Goal: Task Accomplishment & Management: Manage account settings

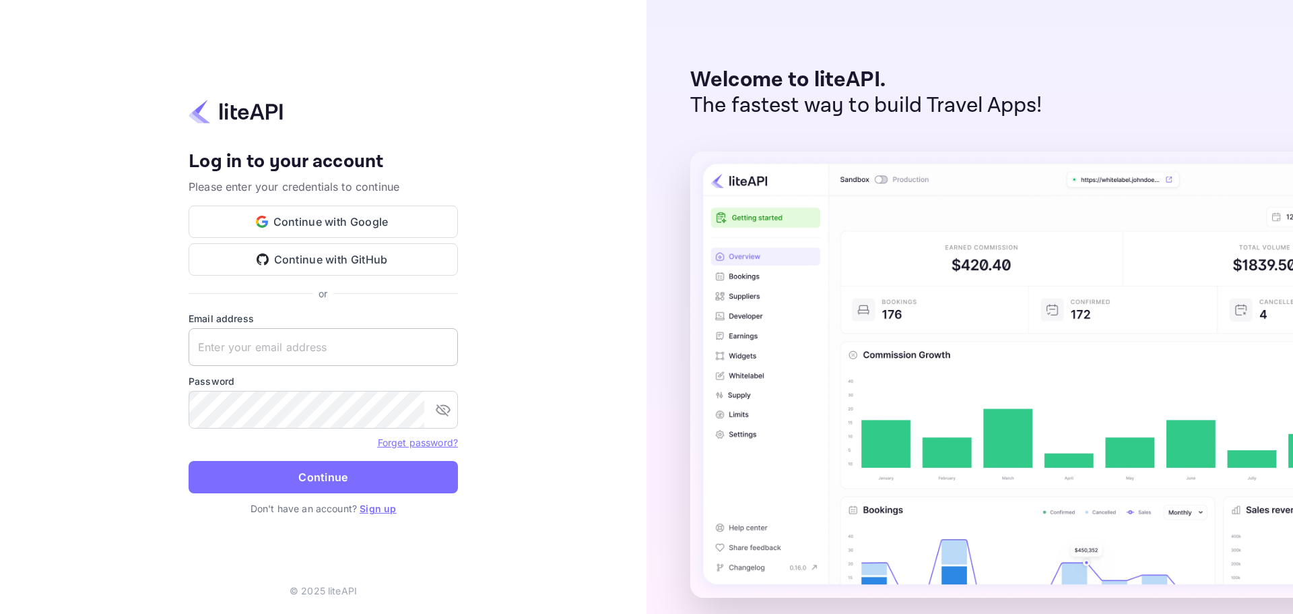
click at [315, 354] on input "text" at bounding box center [323, 347] width 269 height 38
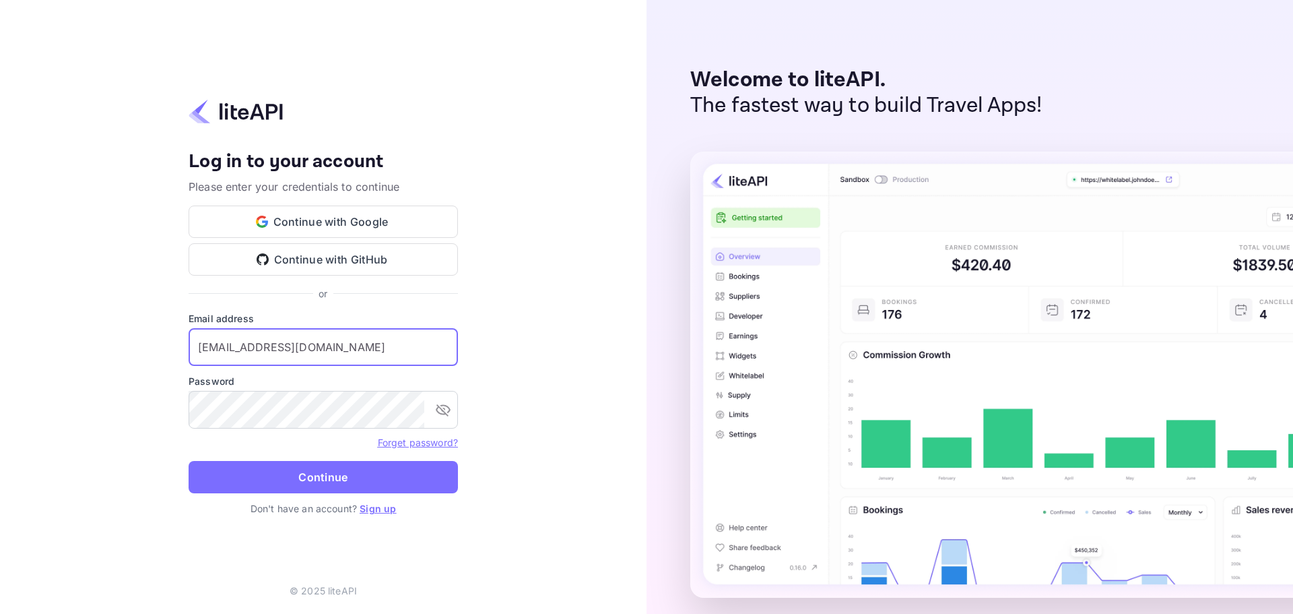
type input "info@alumnirooms.com"
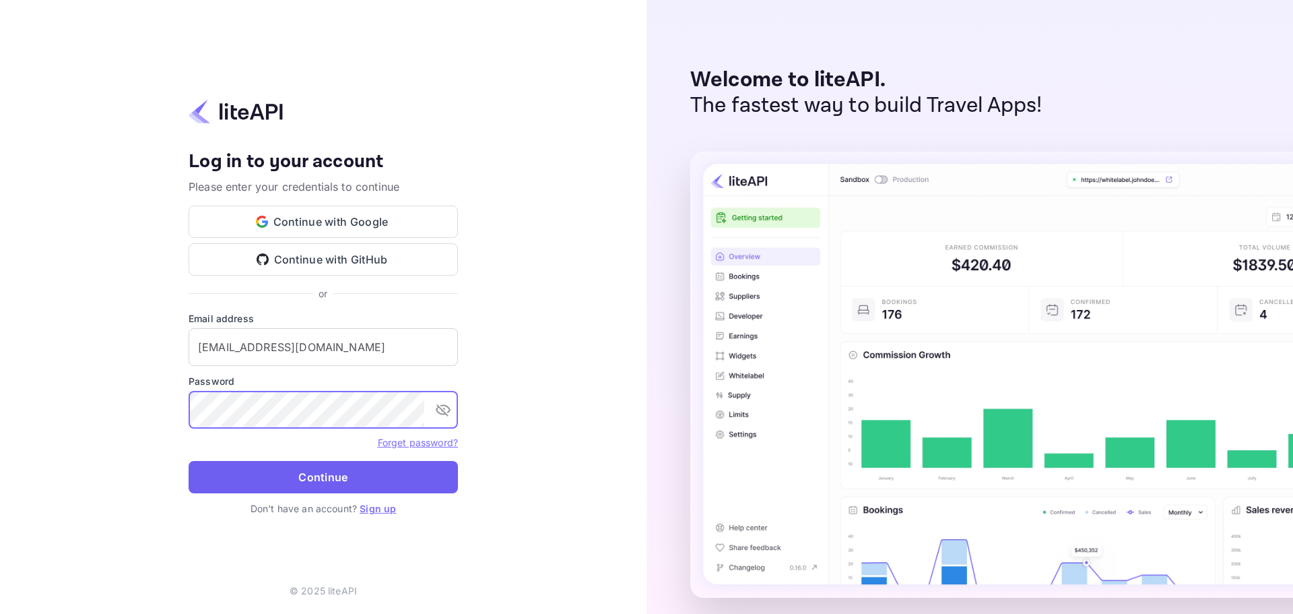
click at [322, 473] on button "Continue" at bounding box center [323, 477] width 269 height 32
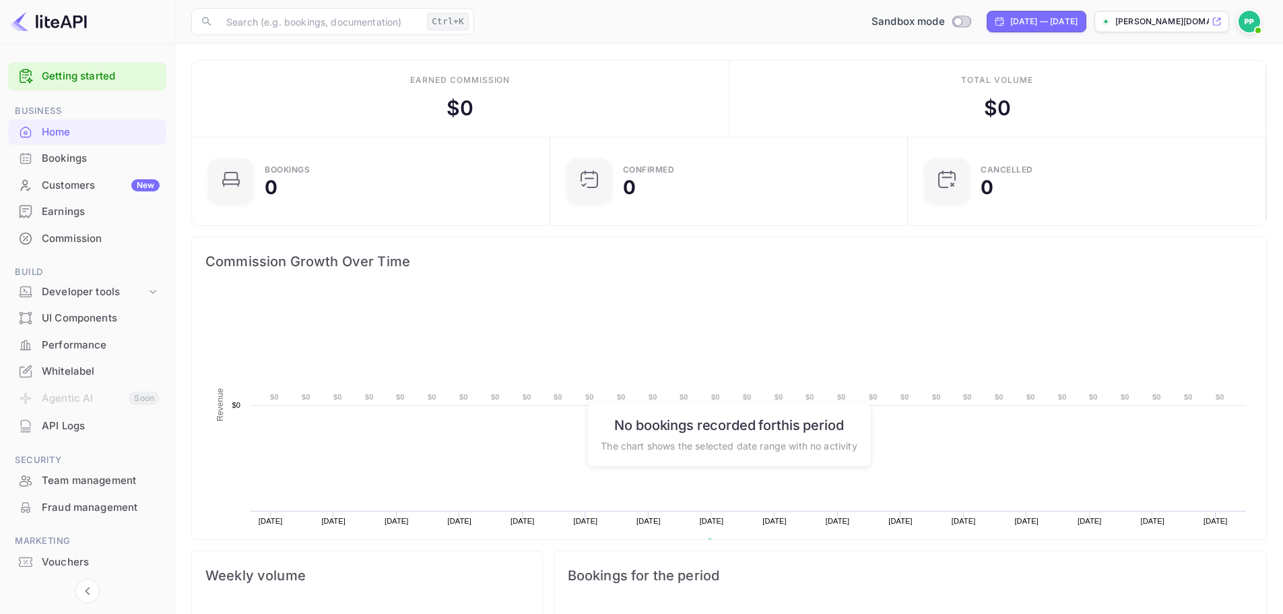
scroll to position [209, 339]
click at [77, 288] on div "Developer tools" at bounding box center [94, 291] width 104 height 15
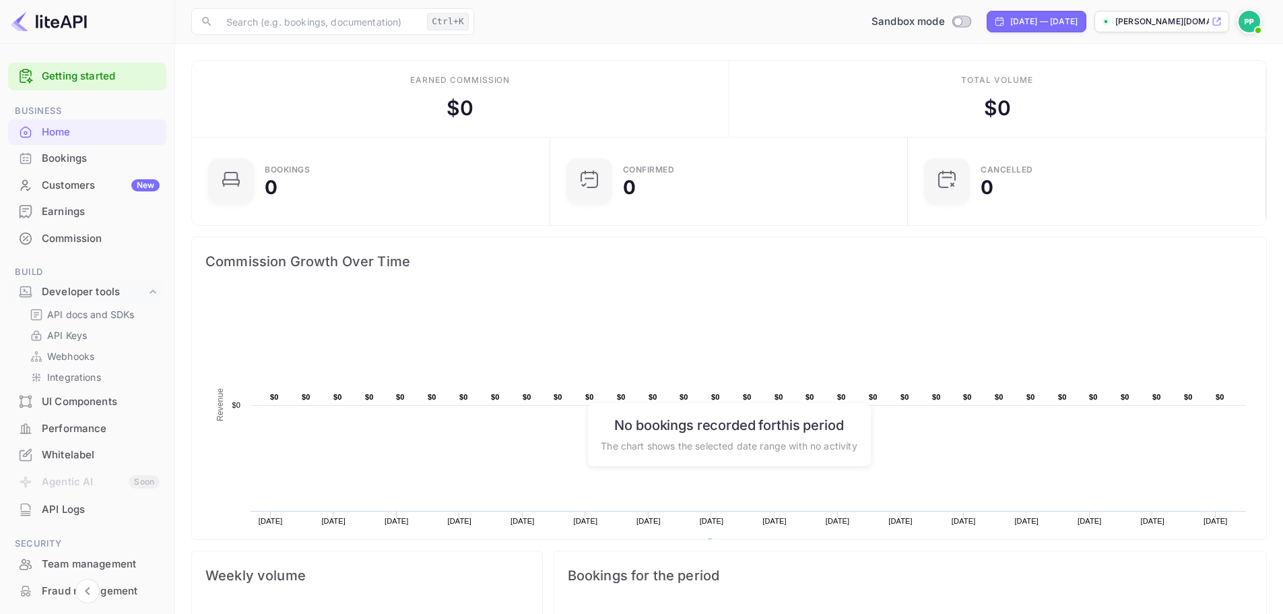
click at [88, 511] on div "API Logs" at bounding box center [101, 509] width 118 height 15
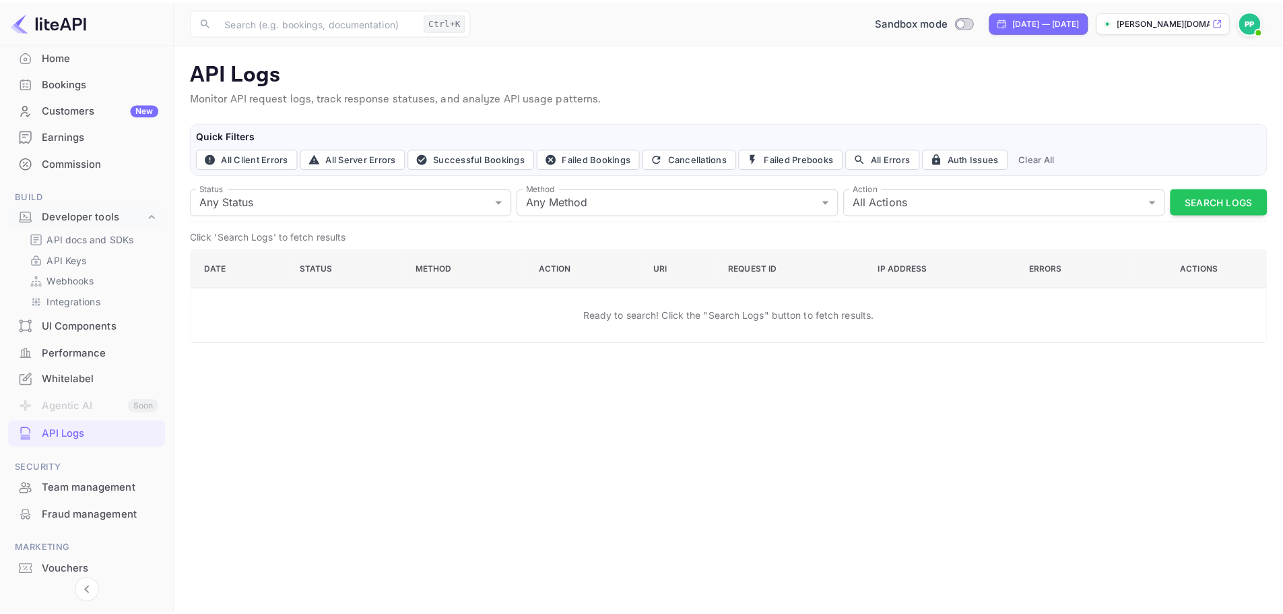
scroll to position [52, 0]
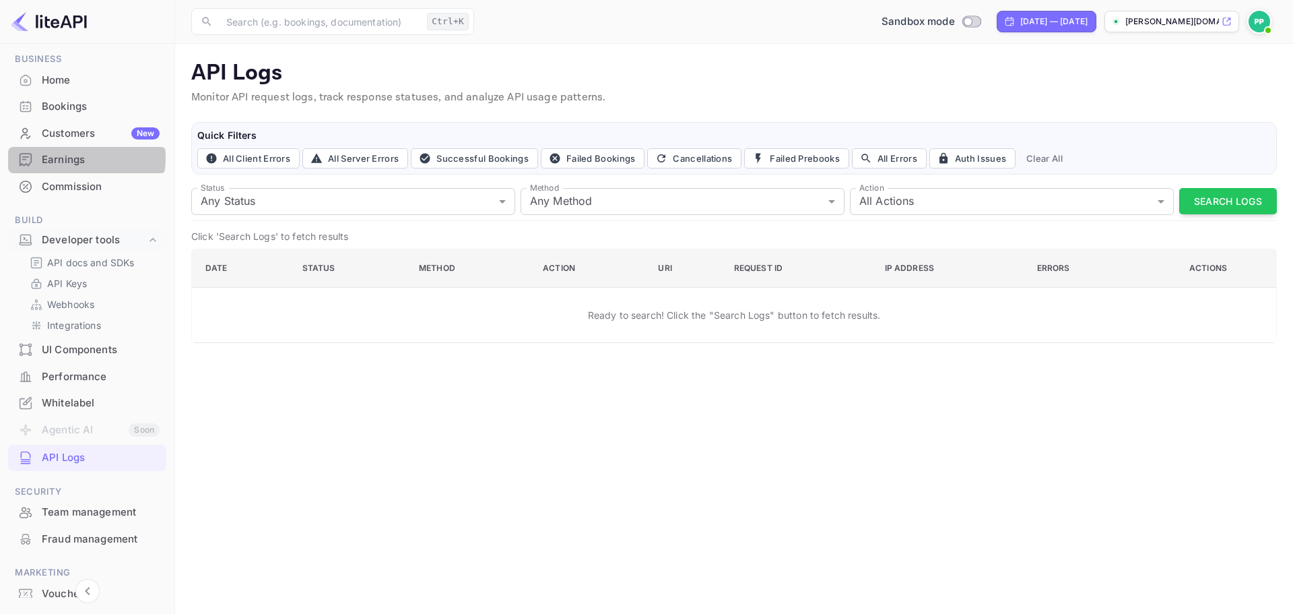
click at [75, 158] on div "Earnings" at bounding box center [101, 159] width 118 height 15
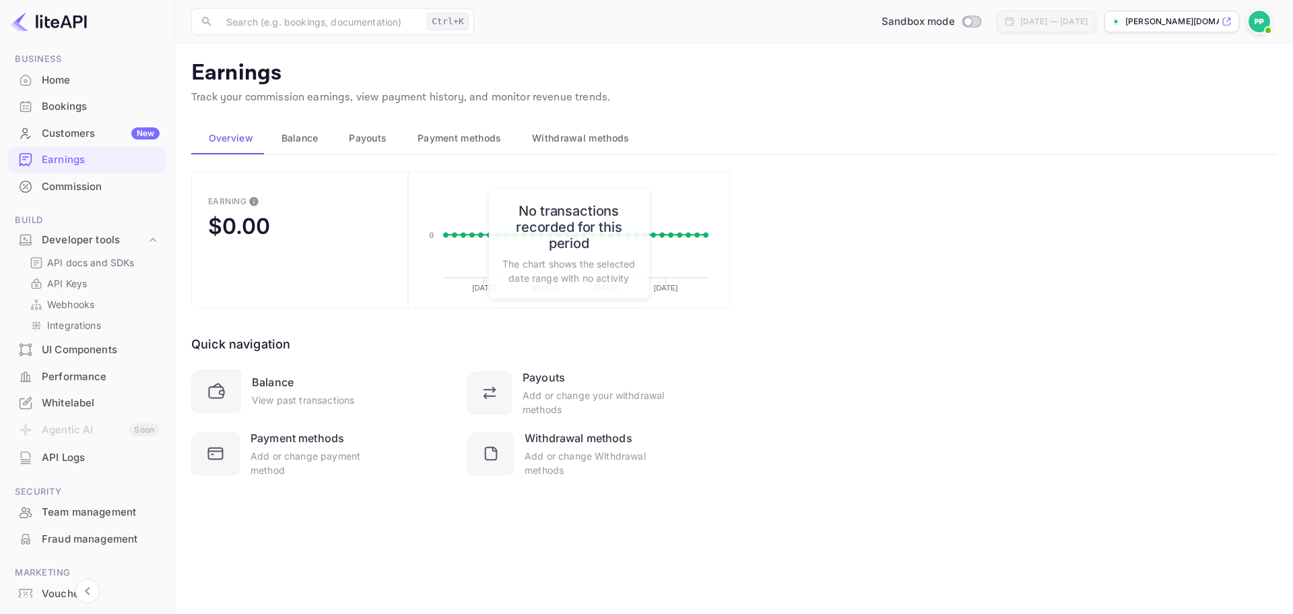
click at [775, 117] on main "Earnings Track your commission earnings, view payment history, and monitor reve…" at bounding box center [734, 329] width 1118 height 570
click at [510, 135] on button "Payment methods" at bounding box center [457, 138] width 114 height 32
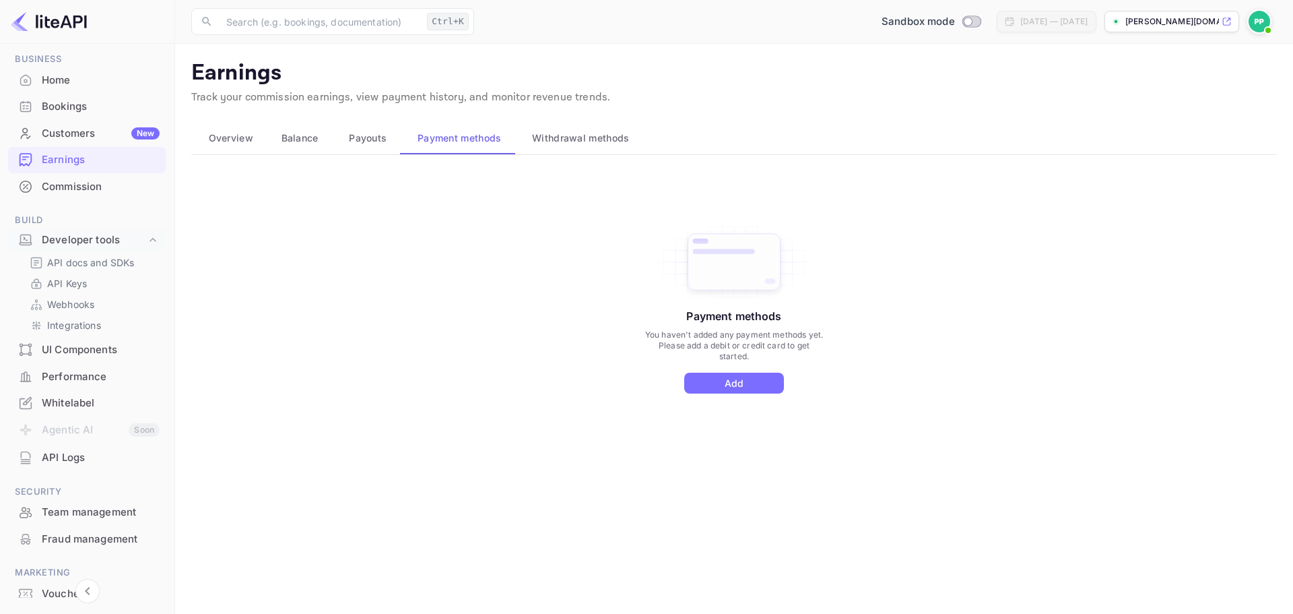
click at [353, 127] on button "Payouts" at bounding box center [366, 138] width 69 height 32
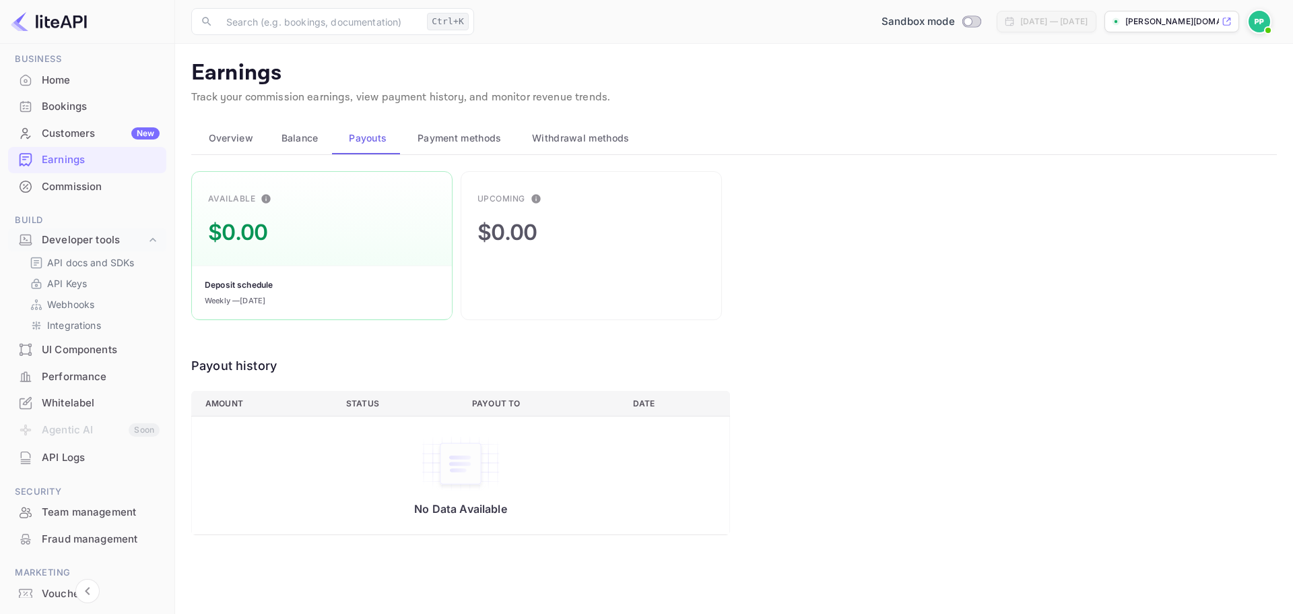
click at [546, 133] on span "Withdrawal methods" at bounding box center [580, 138] width 97 height 16
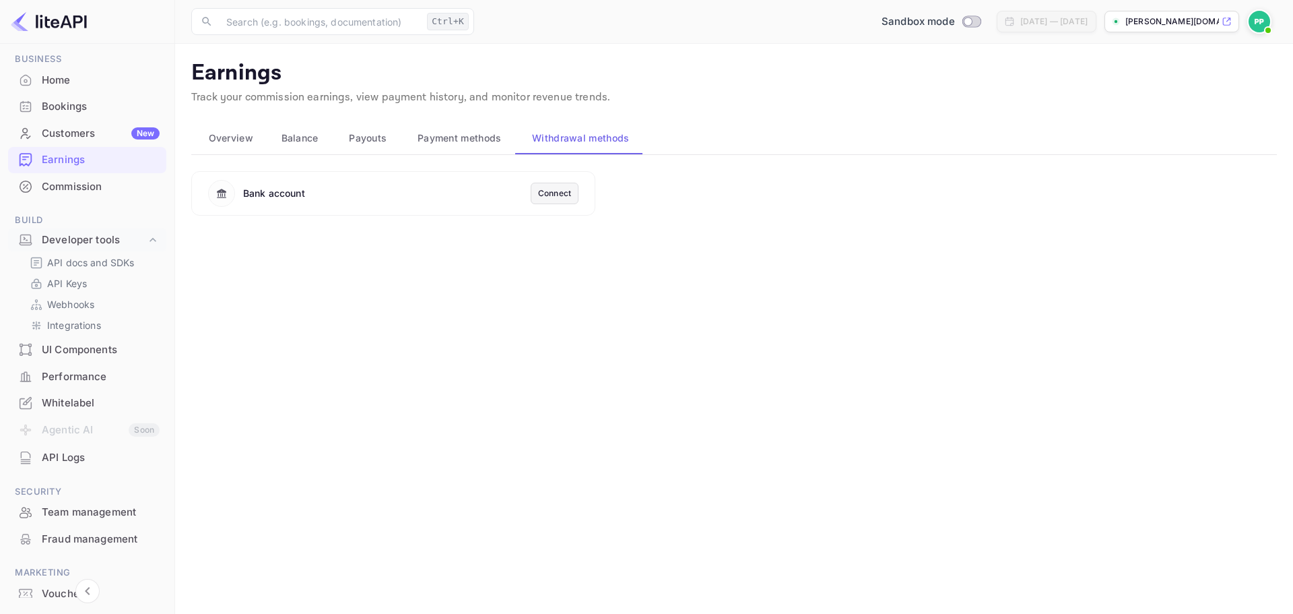
click at [290, 138] on span "Balance" at bounding box center [300, 138] width 37 height 16
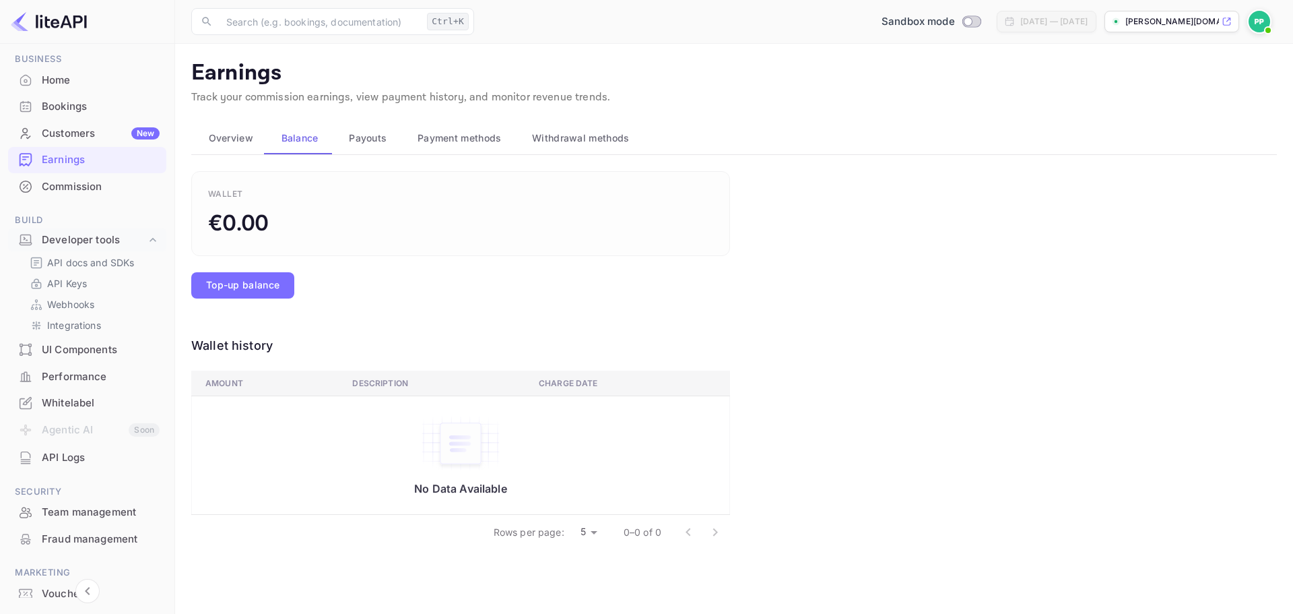
click at [213, 131] on span "Overview" at bounding box center [231, 138] width 44 height 16
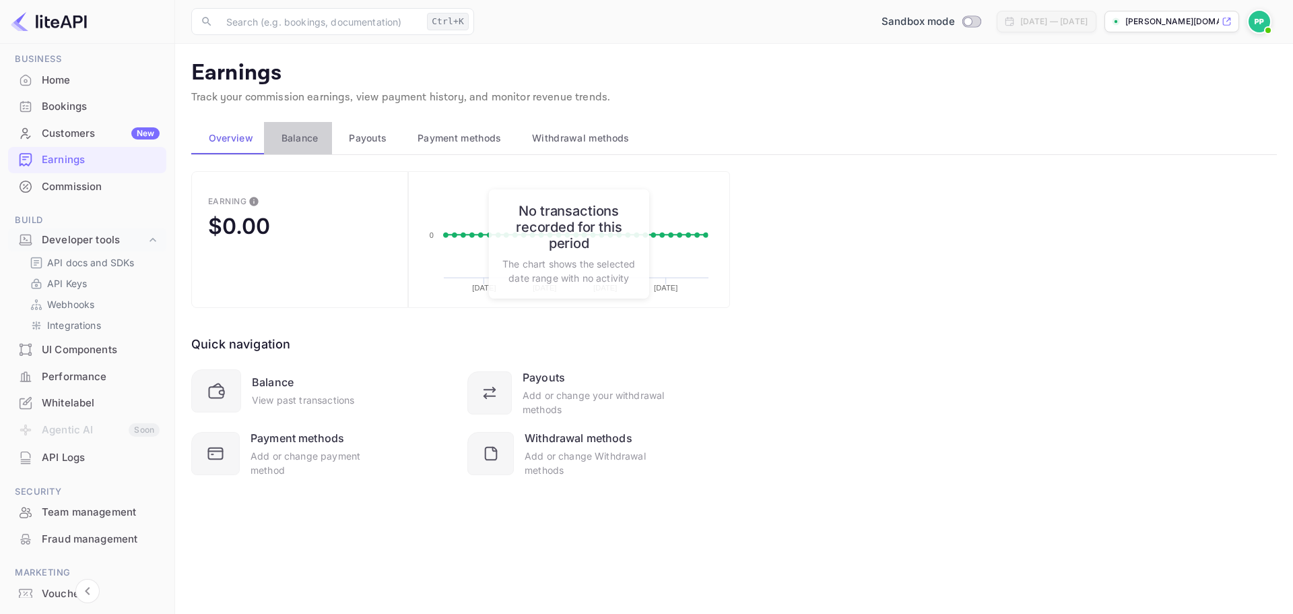
click at [292, 133] on span "Balance" at bounding box center [300, 138] width 37 height 16
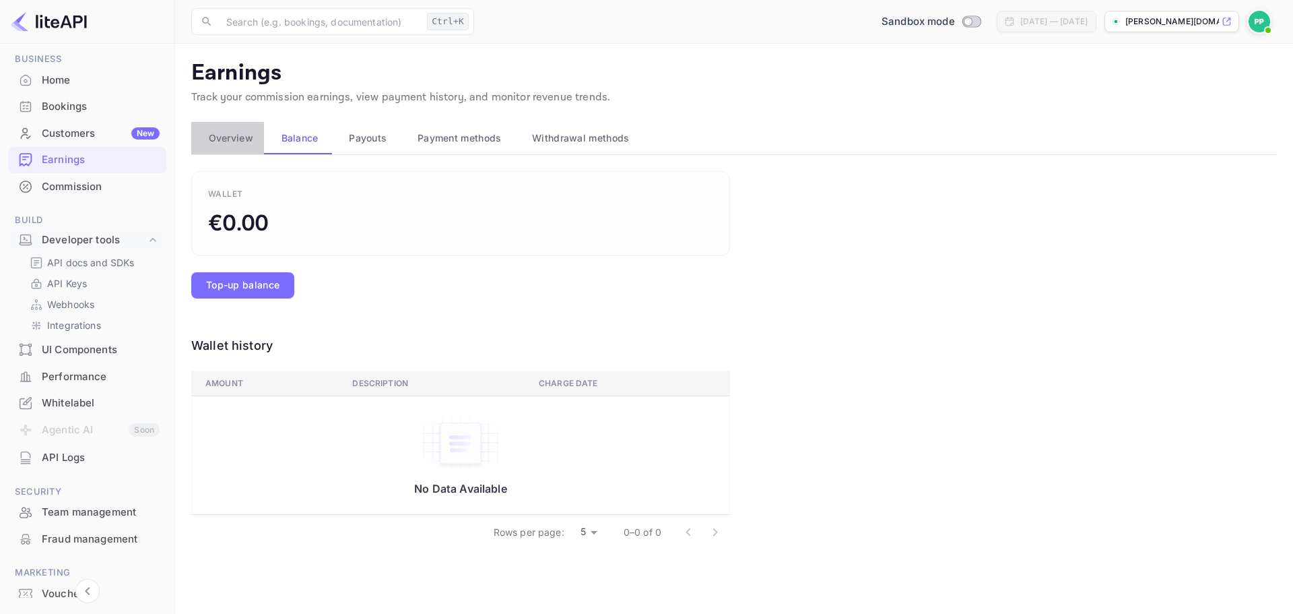
click at [232, 131] on span "Overview" at bounding box center [231, 138] width 44 height 16
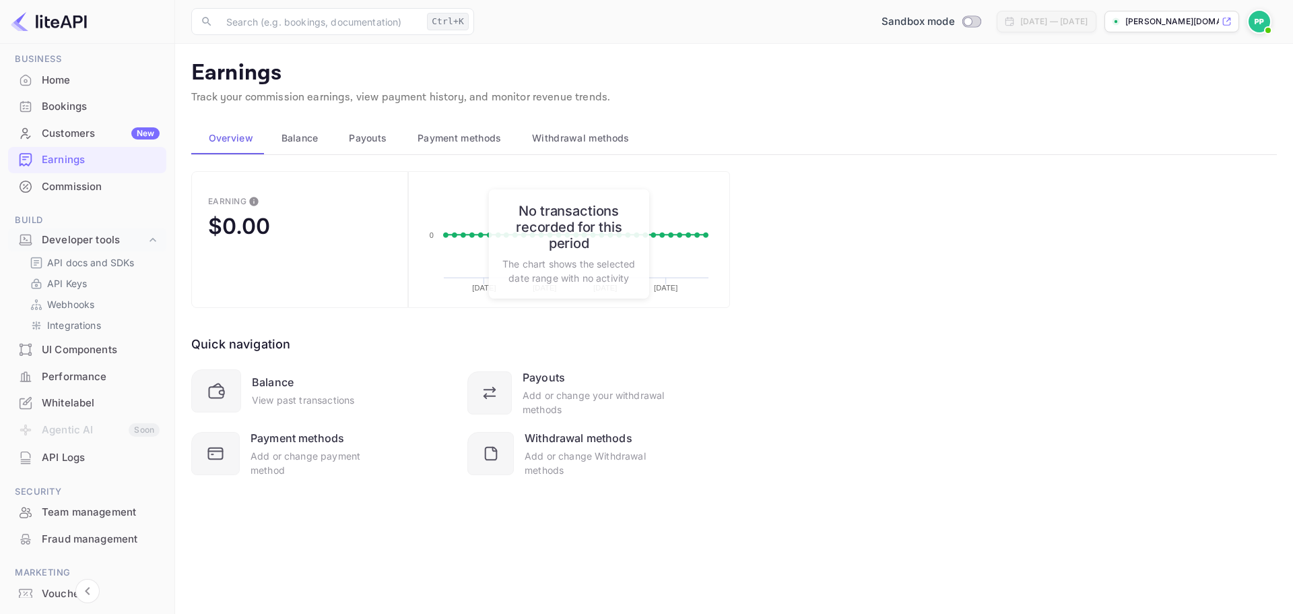
click at [921, 353] on div "Earning $0.00 Created with Highcharts 10.3.3 [DATE] [DATE] [DATE] [DATE] 0 No t…" at bounding box center [734, 340] width 1086 height 339
click at [915, 22] on div "Sandbox mode" at bounding box center [931, 21] width 110 height 15
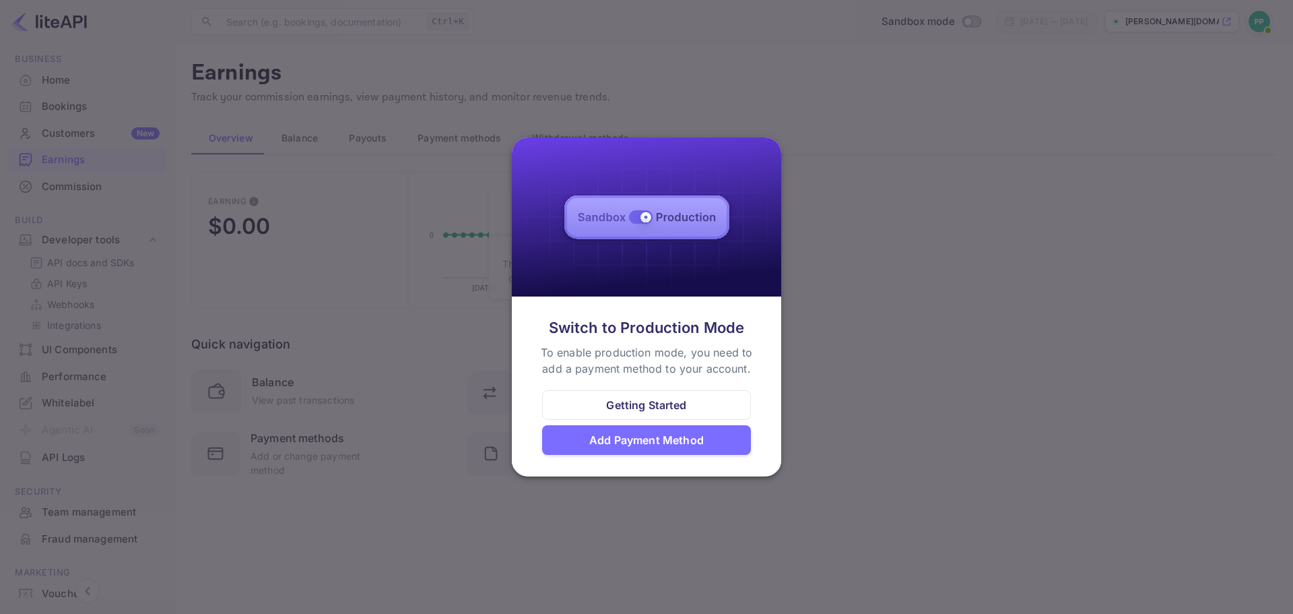
click at [852, 353] on div at bounding box center [646, 307] width 1293 height 614
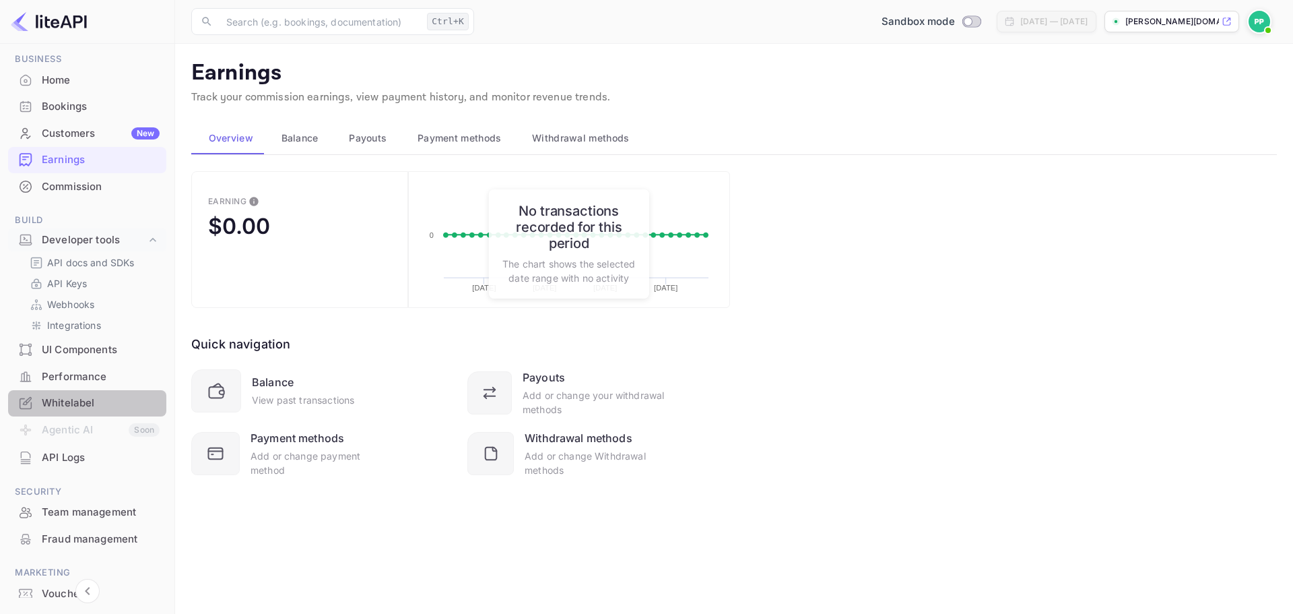
click at [92, 393] on div "Whitelabel" at bounding box center [87, 403] width 158 height 26
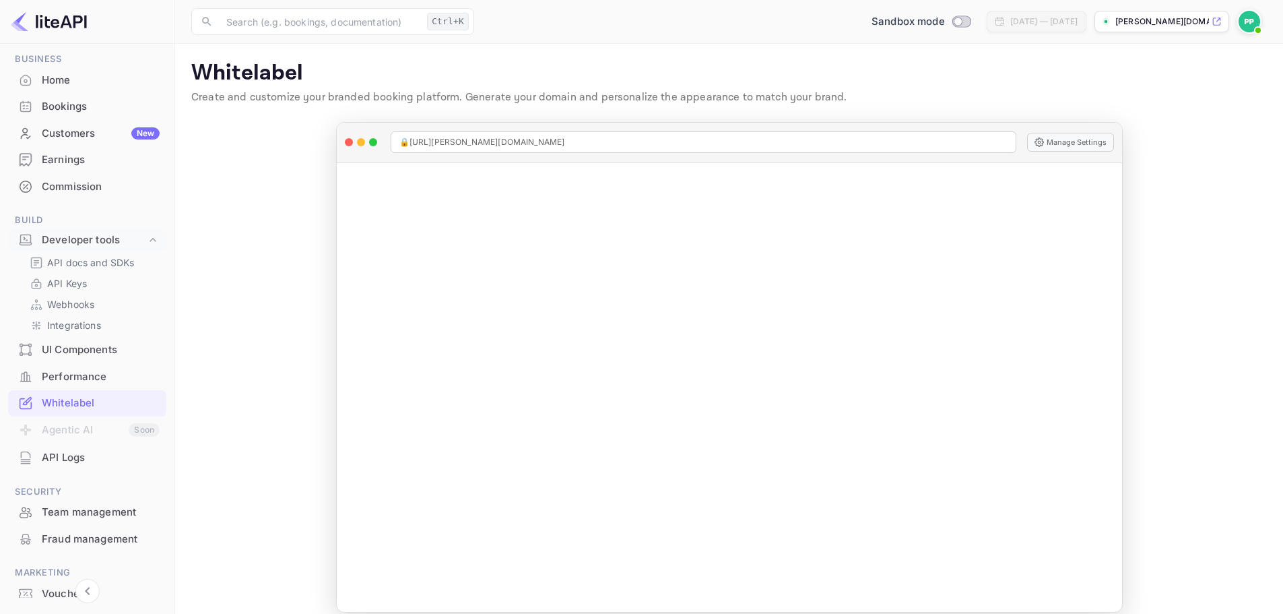
scroll to position [15, 0]
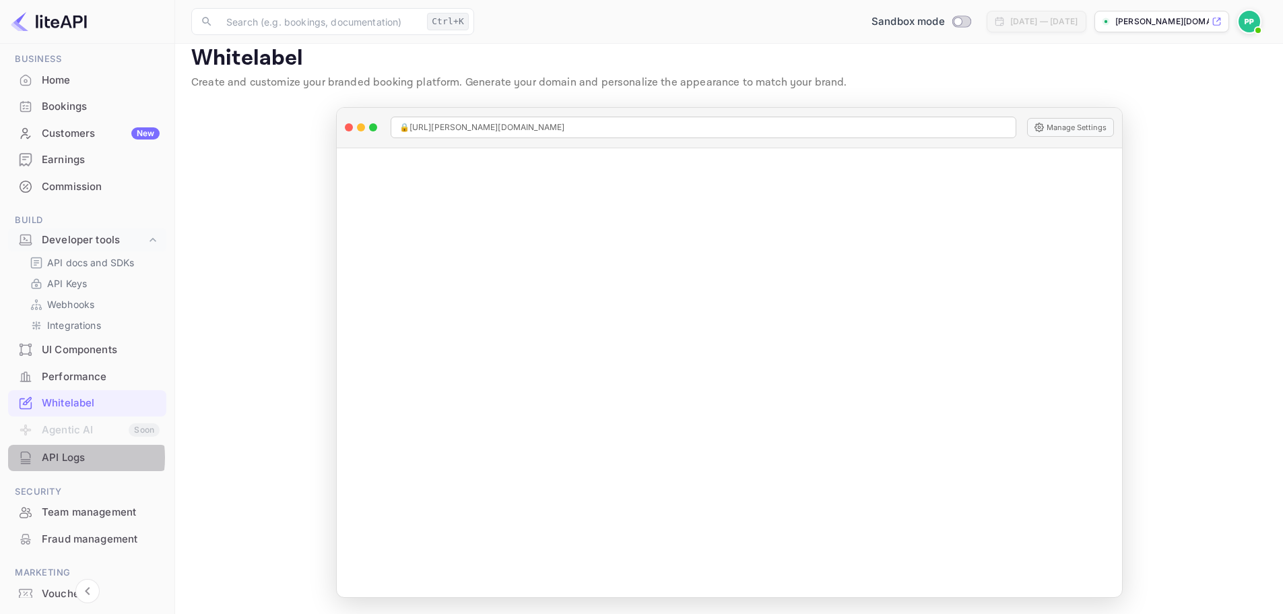
click at [57, 457] on div "API Logs" at bounding box center [101, 457] width 118 height 15
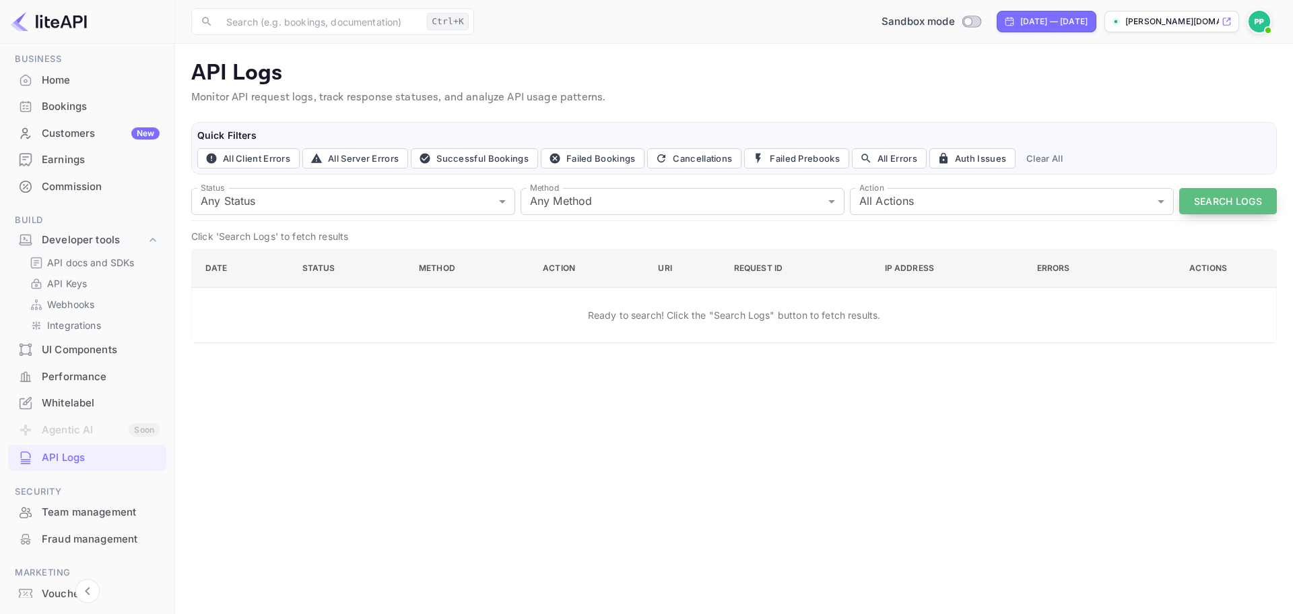
click at [1235, 209] on button "Search Logs" at bounding box center [1228, 201] width 98 height 26
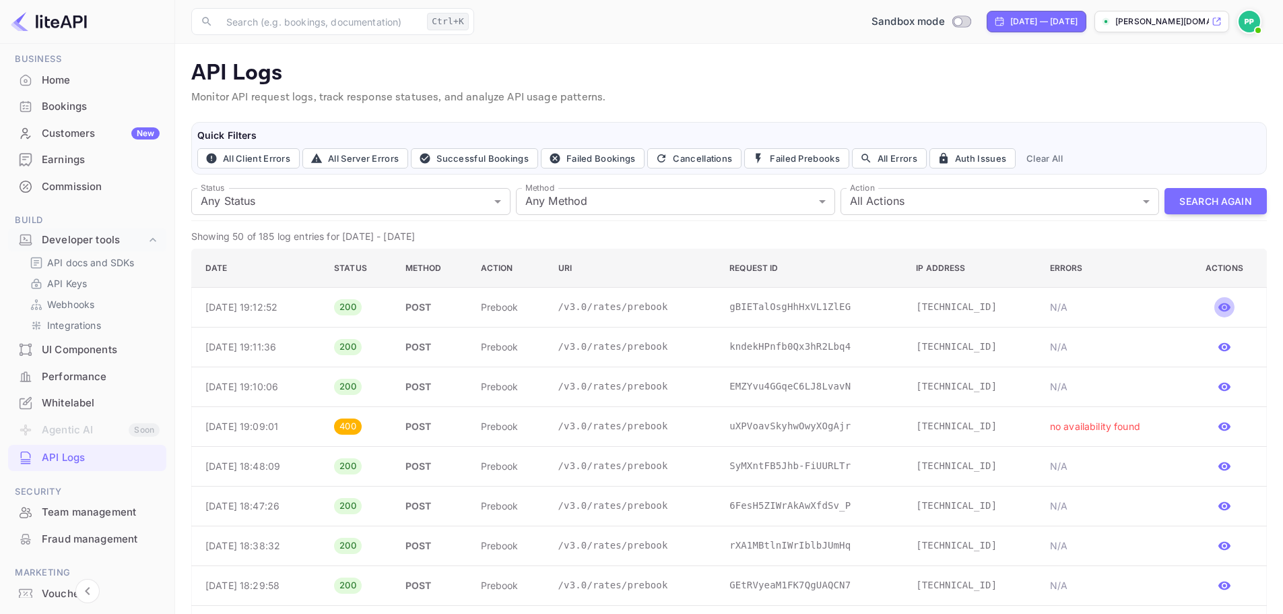
click at [1224, 305] on icon "button" at bounding box center [1224, 306] width 13 height 13
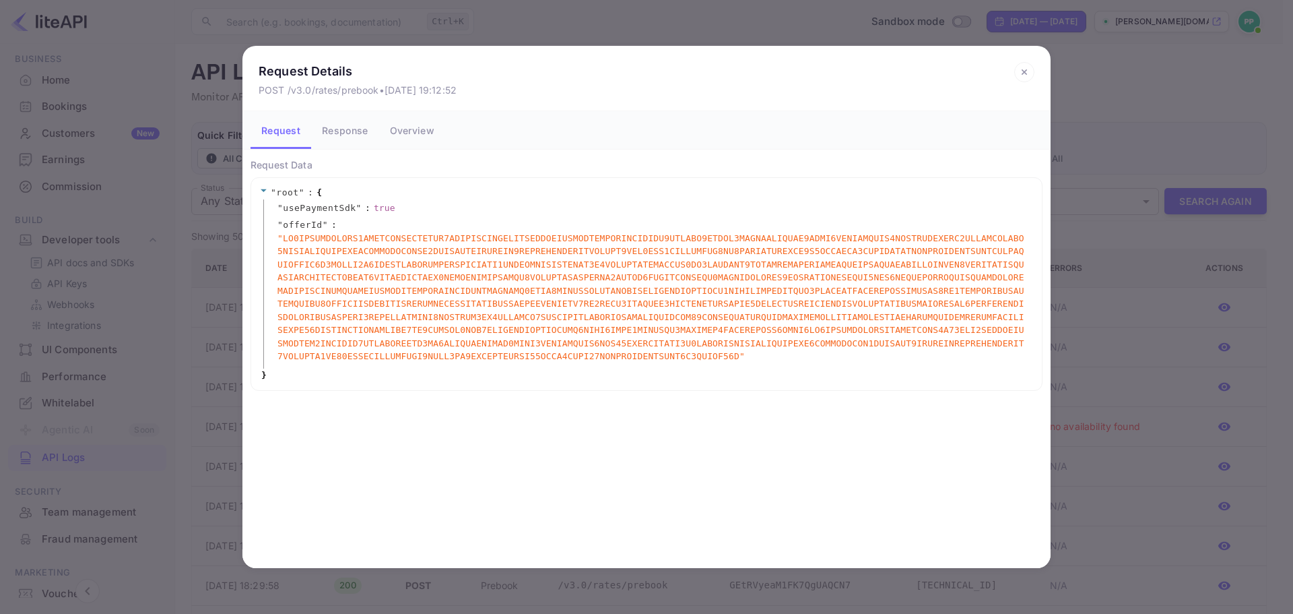
click at [558, 286] on span "" "" at bounding box center [651, 297] width 749 height 131
click at [346, 132] on button "Response" at bounding box center [344, 130] width 67 height 38
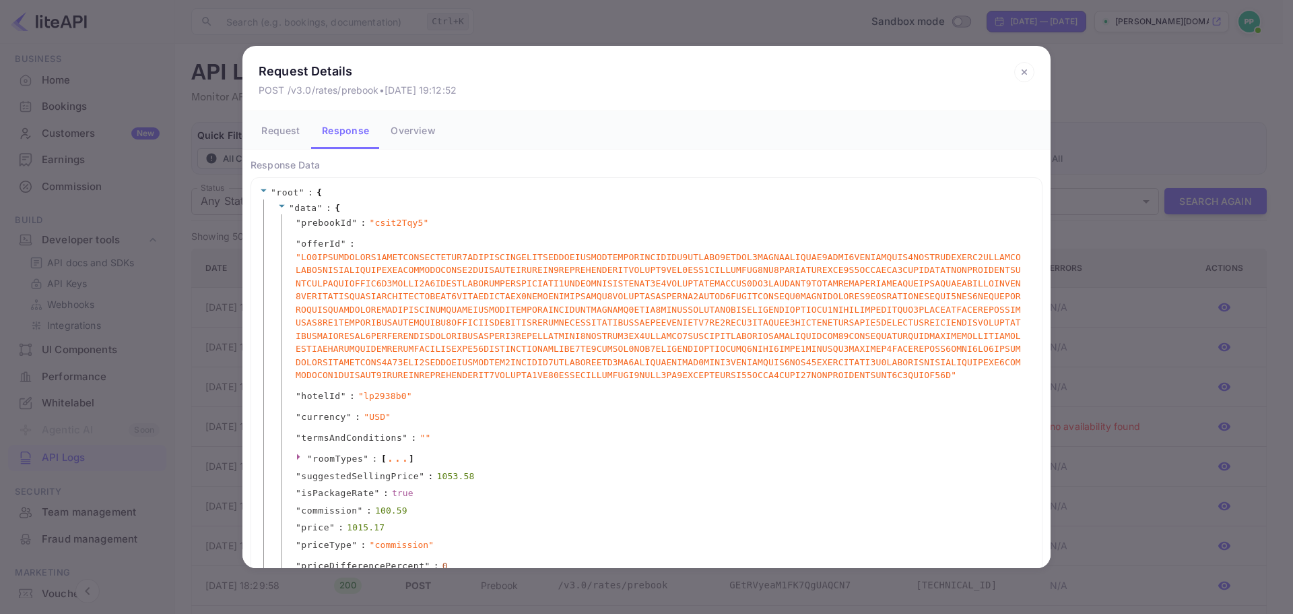
click at [416, 133] on button "Overview" at bounding box center [413, 130] width 66 height 38
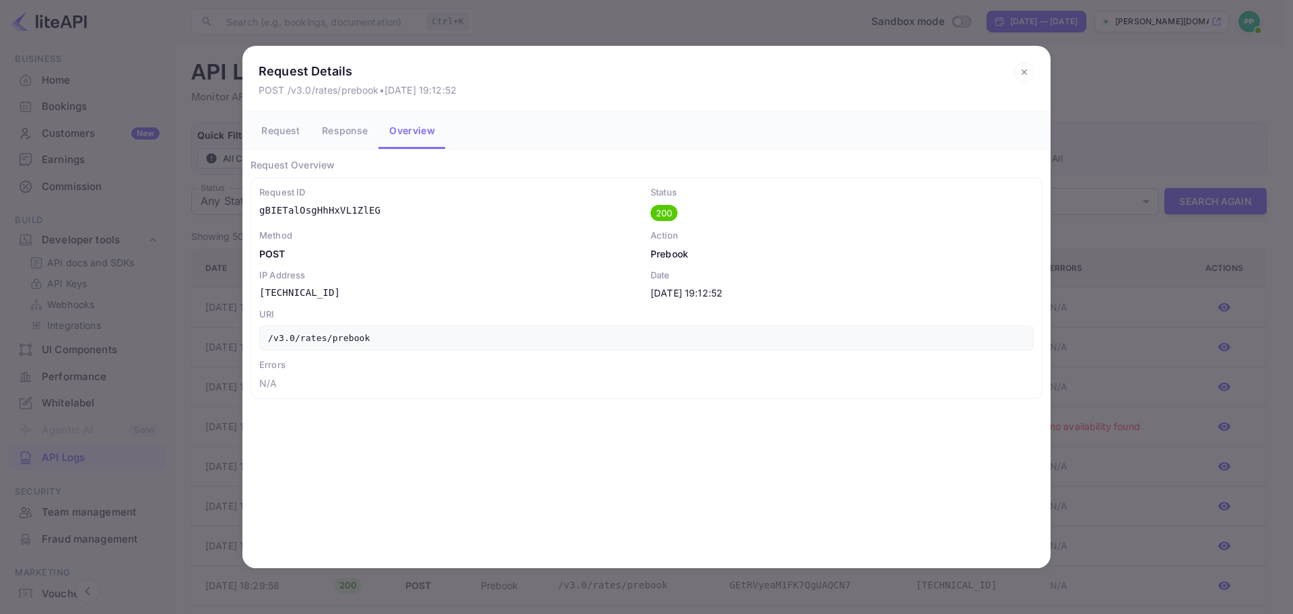
click at [336, 132] on button "Response" at bounding box center [344, 130] width 67 height 38
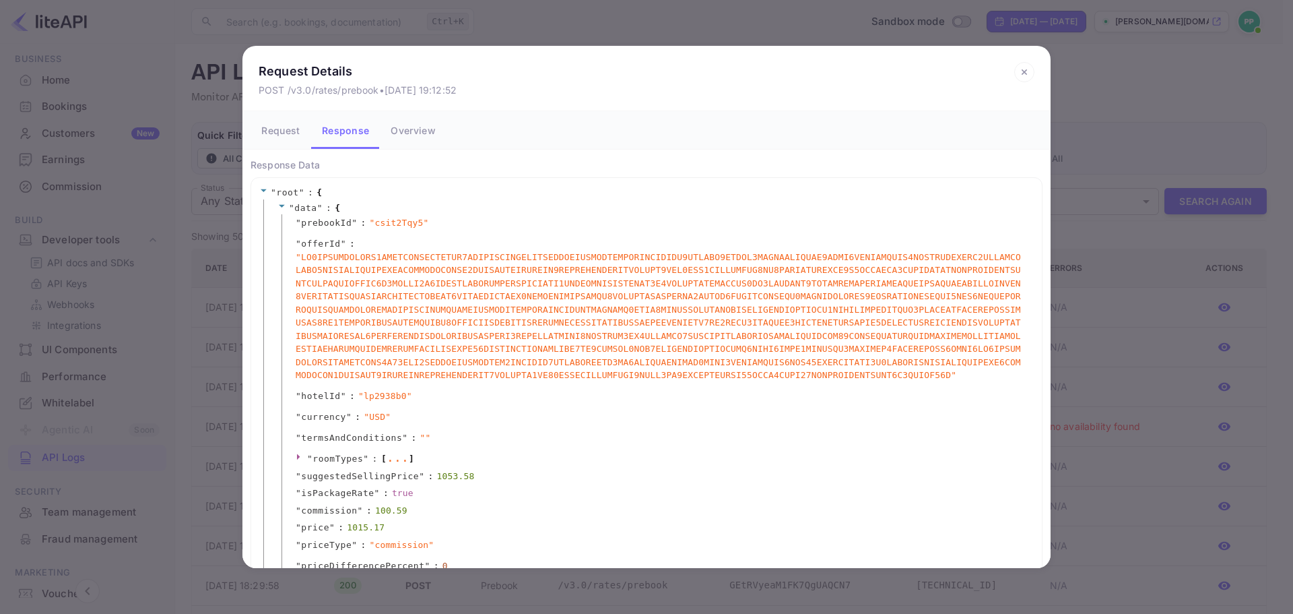
click at [281, 126] on button "Request" at bounding box center [281, 130] width 61 height 38
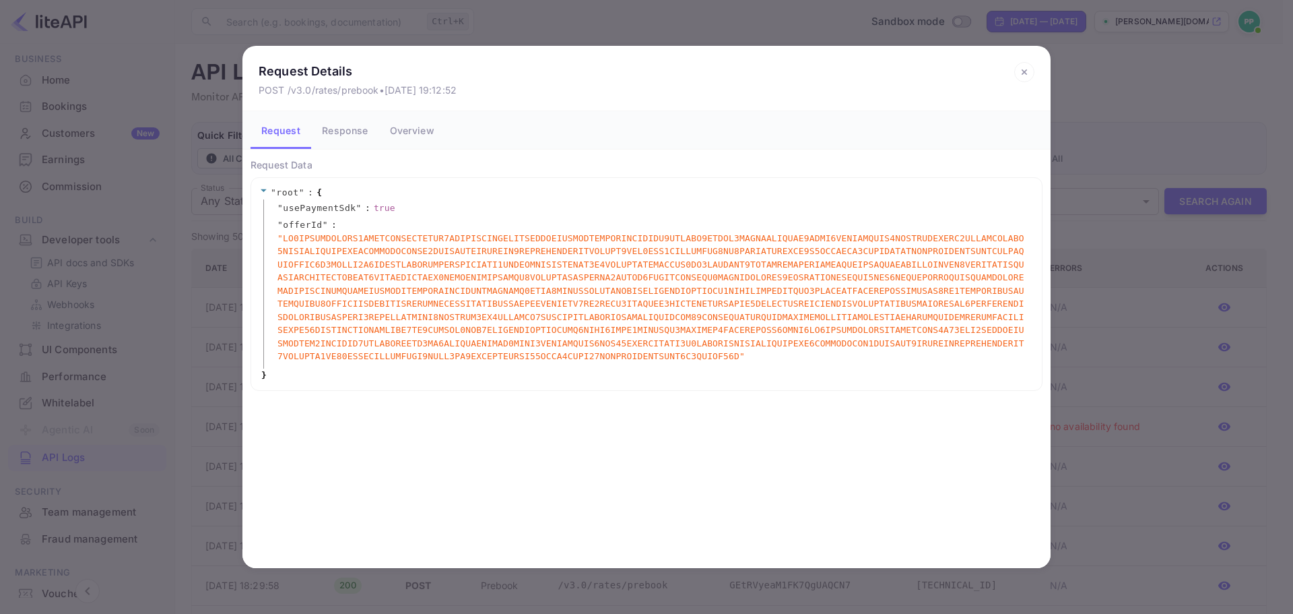
click at [1025, 72] on icon at bounding box center [1024, 72] width 5 height 5
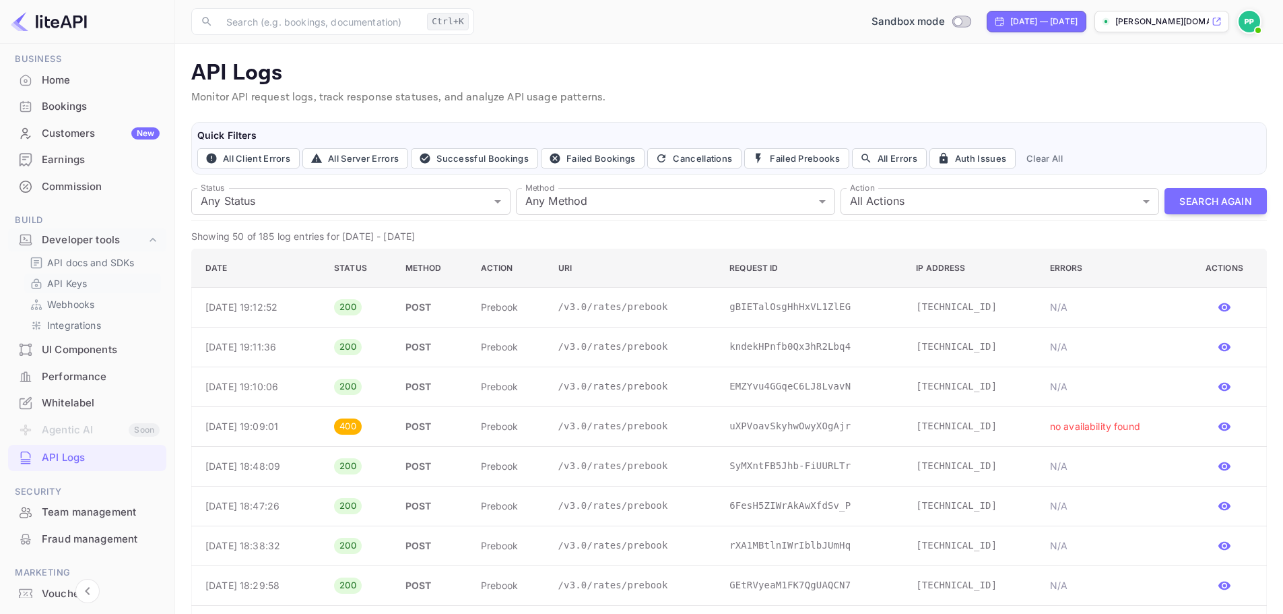
click at [77, 281] on p "API Keys" at bounding box center [67, 283] width 40 height 14
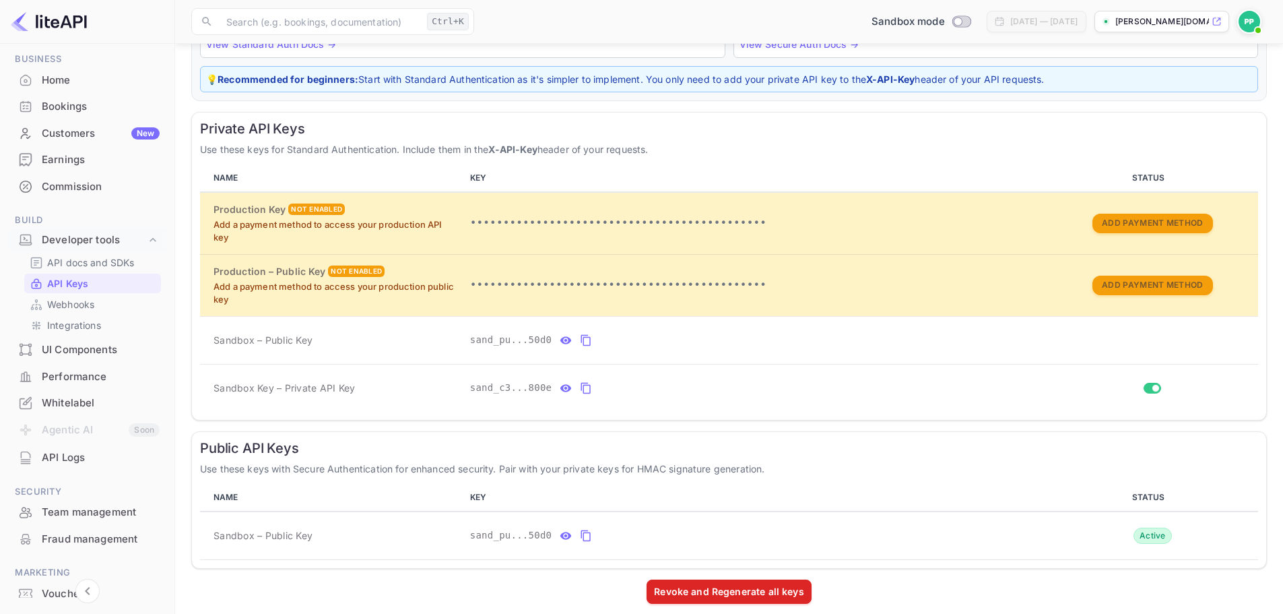
scroll to position [170, 0]
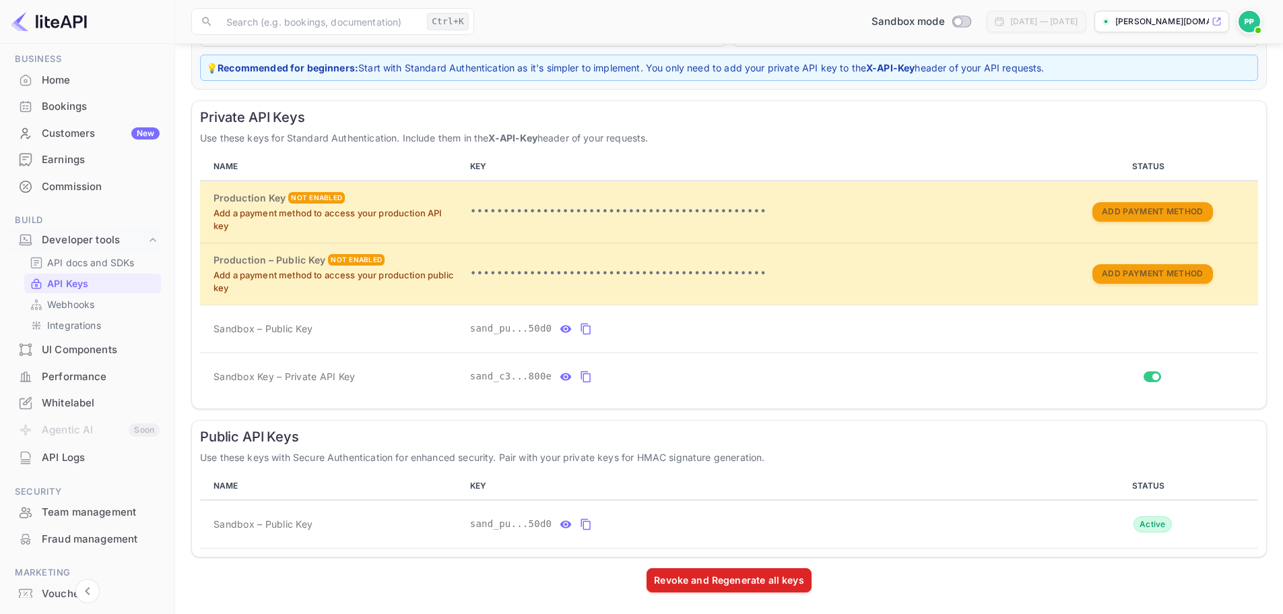
click at [36, 369] on div "Performance" at bounding box center [87, 377] width 158 height 26
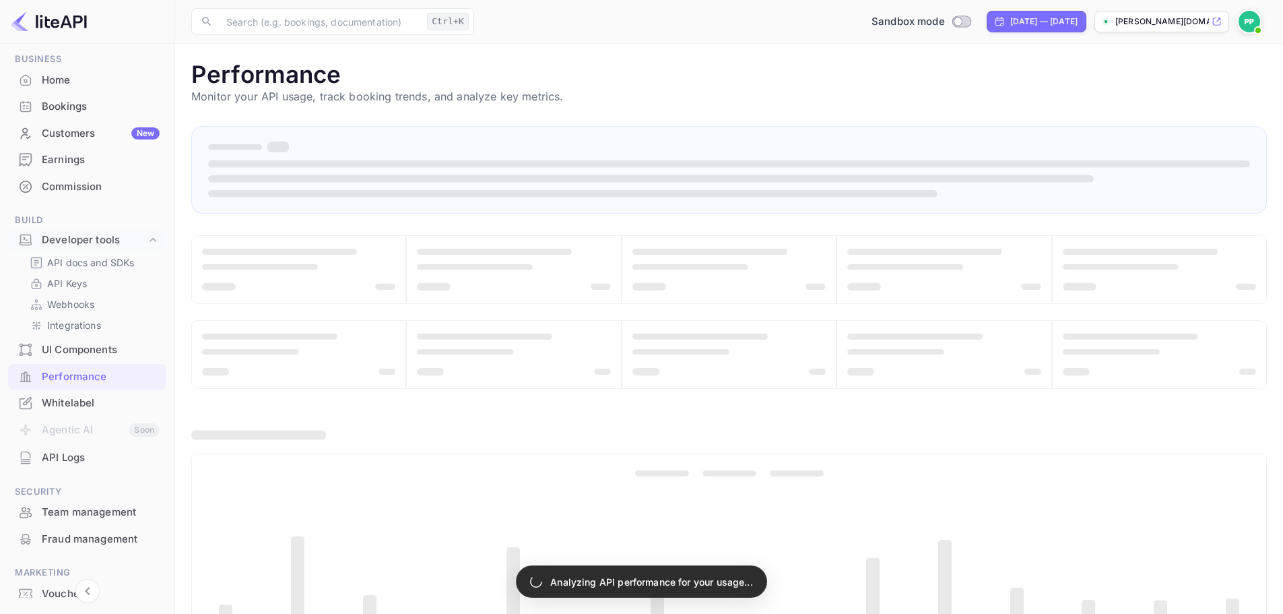
drag, startPoint x: 706, startPoint y: 108, endPoint x: 696, endPoint y: 109, distance: 10.1
click at [696, 109] on main "Performance Monitor your API usage, track booking trends, and analyze key metri…" at bounding box center [729, 391] width 1108 height 695
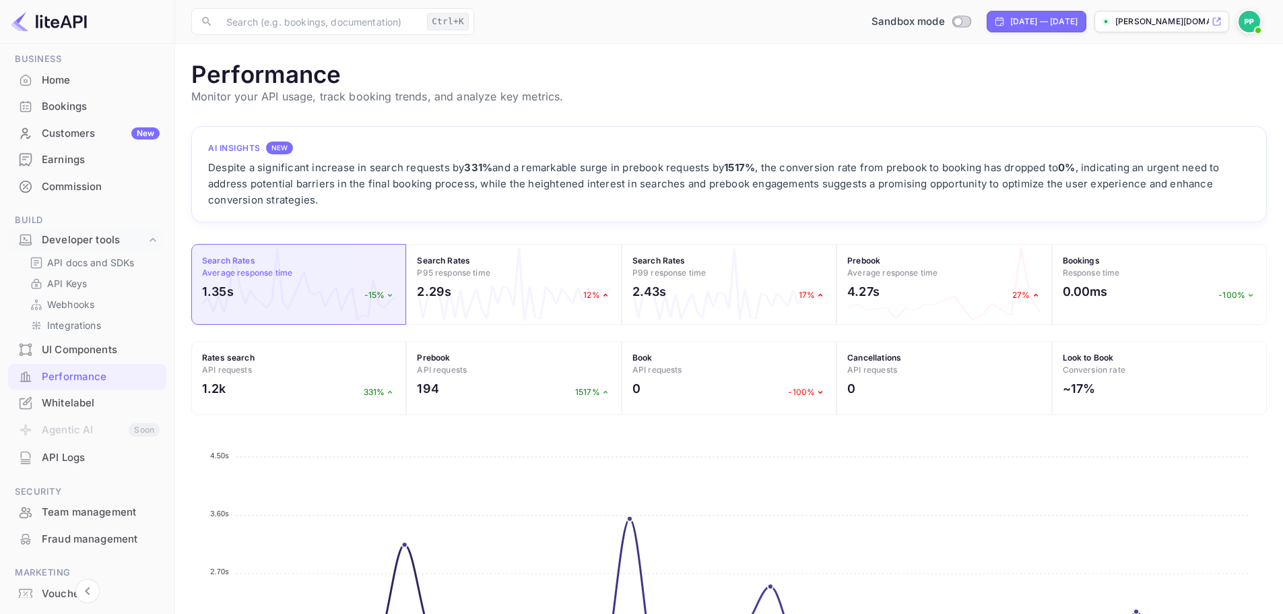
click at [66, 104] on div "Bookings" at bounding box center [101, 106] width 118 height 15
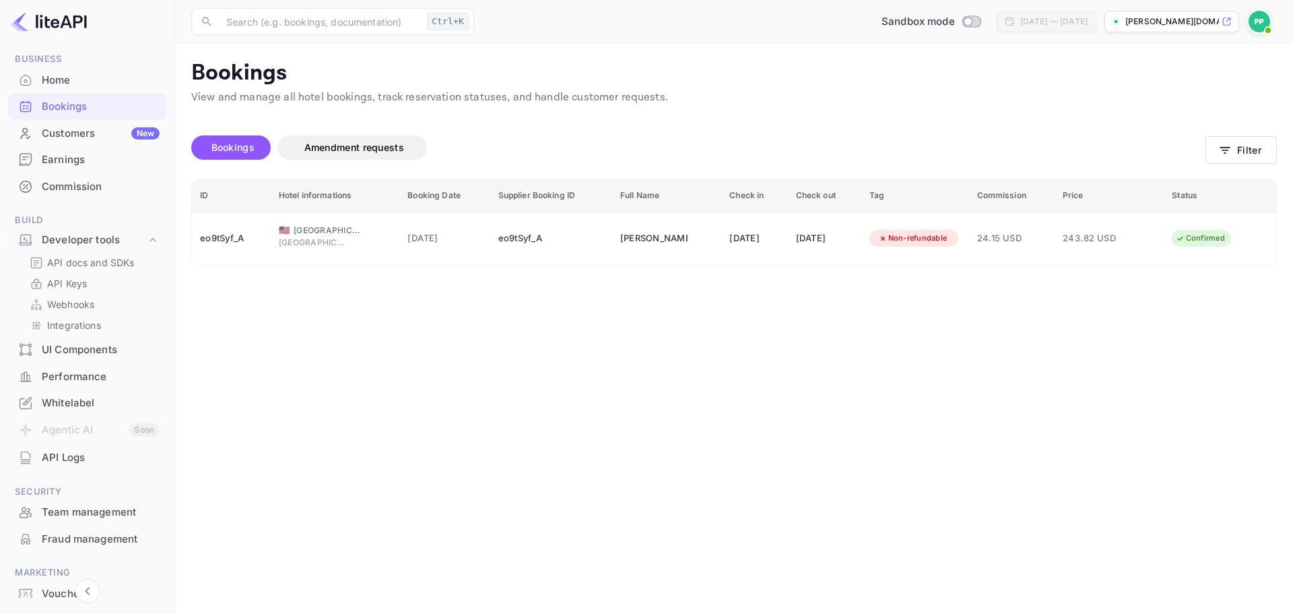
drag, startPoint x: 715, startPoint y: 135, endPoint x: 635, endPoint y: 131, distance: 79.6
click at [636, 131] on div "Bookings Amendment requests" at bounding box center [698, 150] width 1014 height 57
drag, startPoint x: 634, startPoint y: 131, endPoint x: 627, endPoint y: 133, distance: 7.7
drag, startPoint x: 627, startPoint y: 133, endPoint x: 534, endPoint y: 146, distance: 93.8
click at [534, 146] on div "Bookings Amendment requests" at bounding box center [698, 147] width 1014 height 24
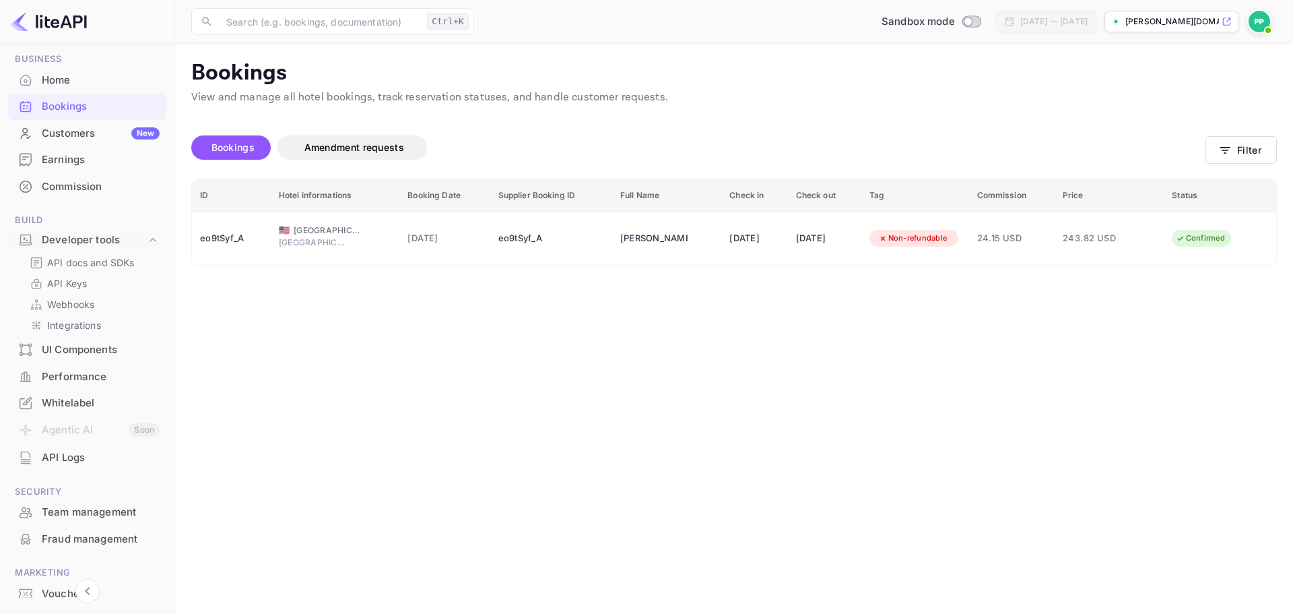
click at [758, 117] on div "Unsaved Changes Bookings Amendment requests Filter ID Hotel informations Bookin…" at bounding box center [726, 186] width 1102 height 160
drag, startPoint x: 669, startPoint y: 154, endPoint x: 659, endPoint y: 154, distance: 10.1
click at [659, 154] on div "Bookings Amendment requests" at bounding box center [698, 147] width 1014 height 24
click at [68, 301] on p "Webhooks" at bounding box center [70, 304] width 47 height 14
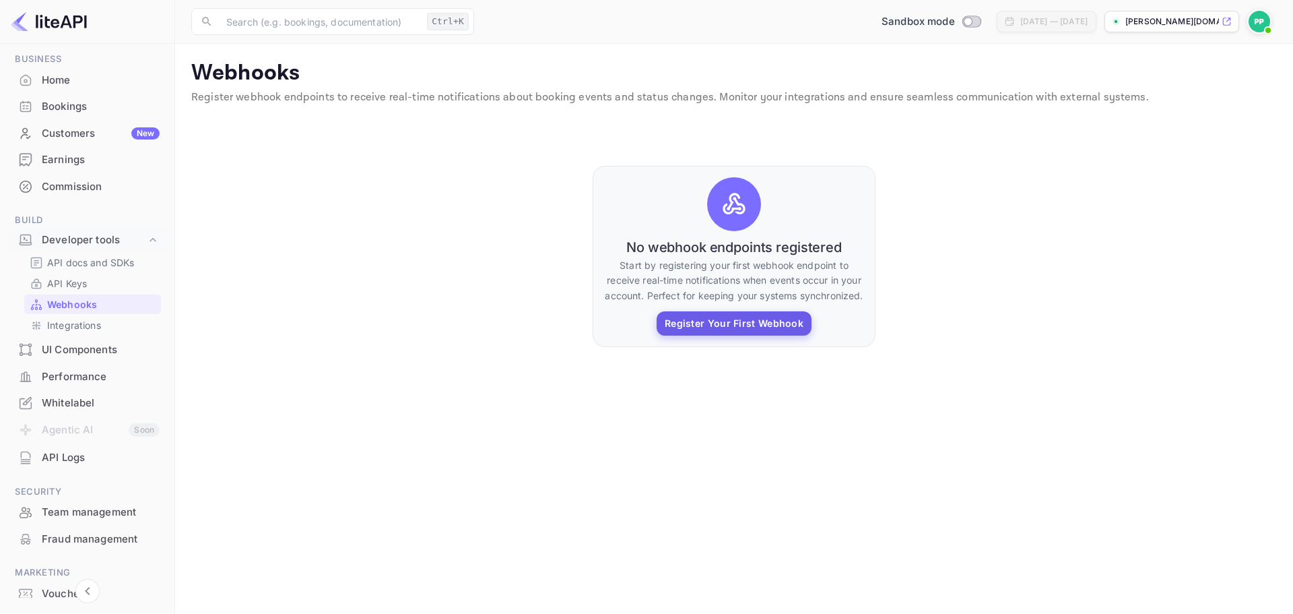
click at [769, 325] on button "Register Your First Webhook" at bounding box center [734, 323] width 155 height 24
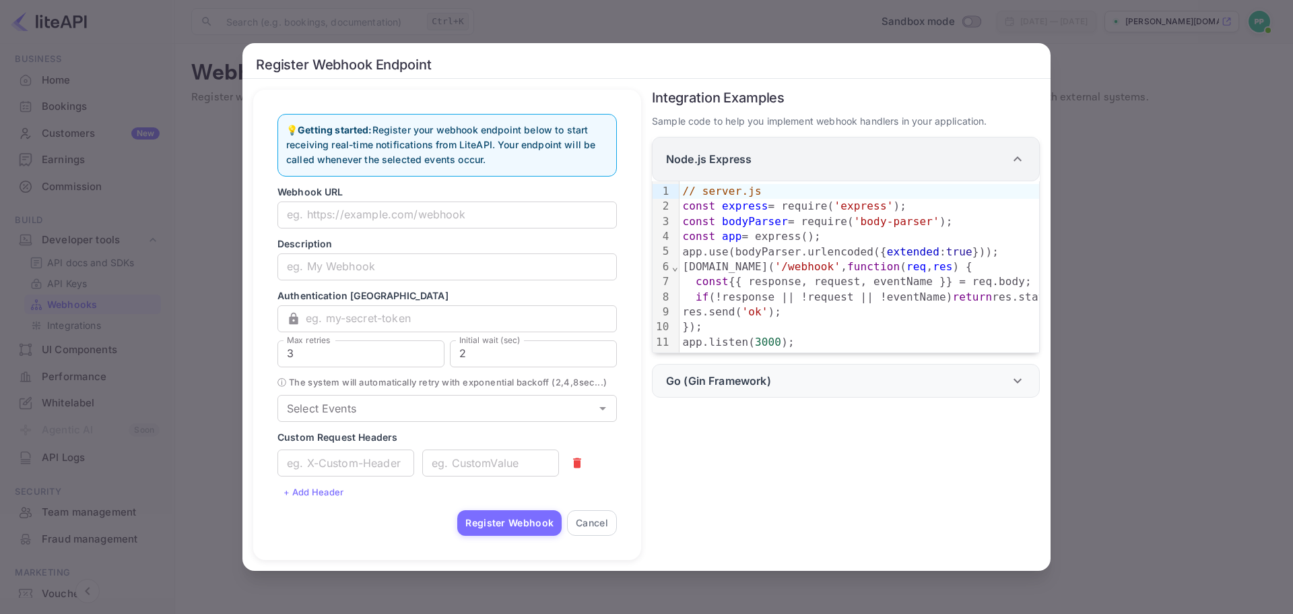
click at [1018, 151] on icon at bounding box center [1018, 159] width 16 height 16
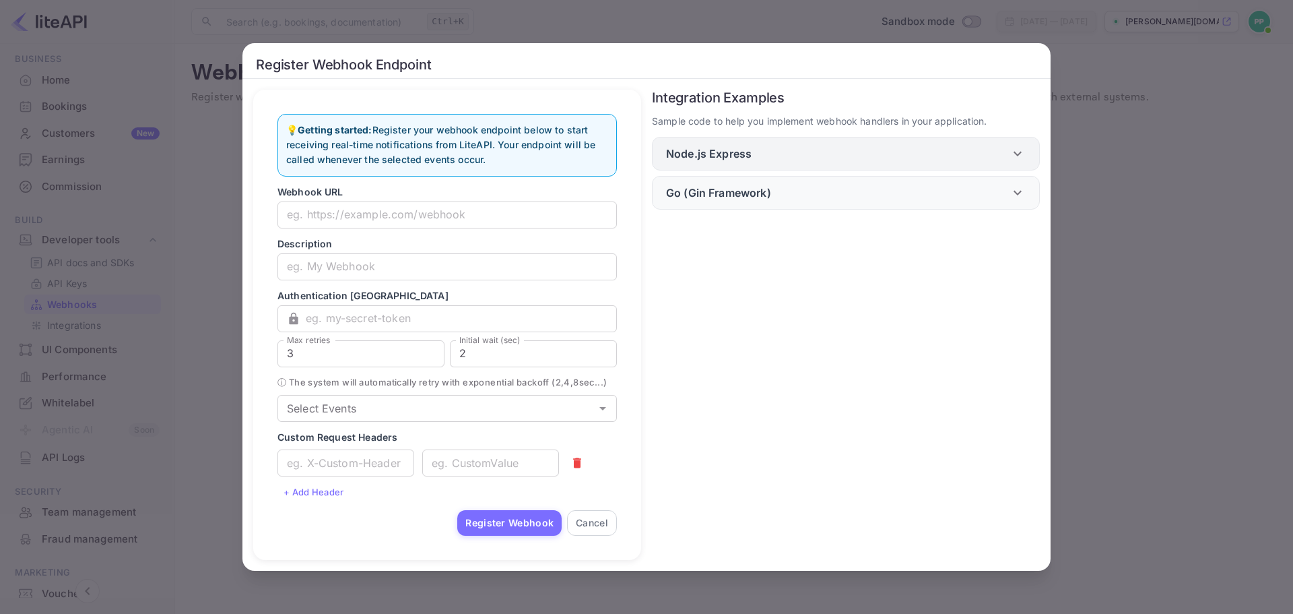
click at [1018, 145] on icon at bounding box center [1018, 153] width 16 height 16
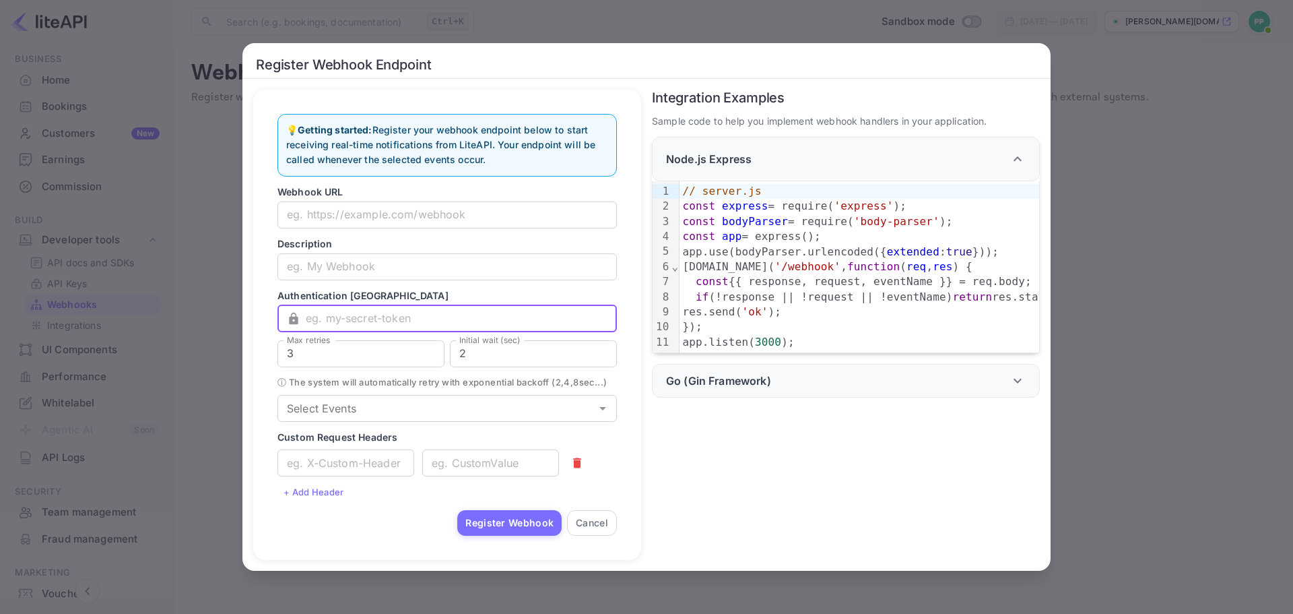
click at [363, 308] on input "text" at bounding box center [461, 318] width 311 height 27
click at [329, 471] on input "text" at bounding box center [345, 462] width 137 height 27
click at [310, 501] on button "+ Add Header" at bounding box center [313, 492] width 73 height 20
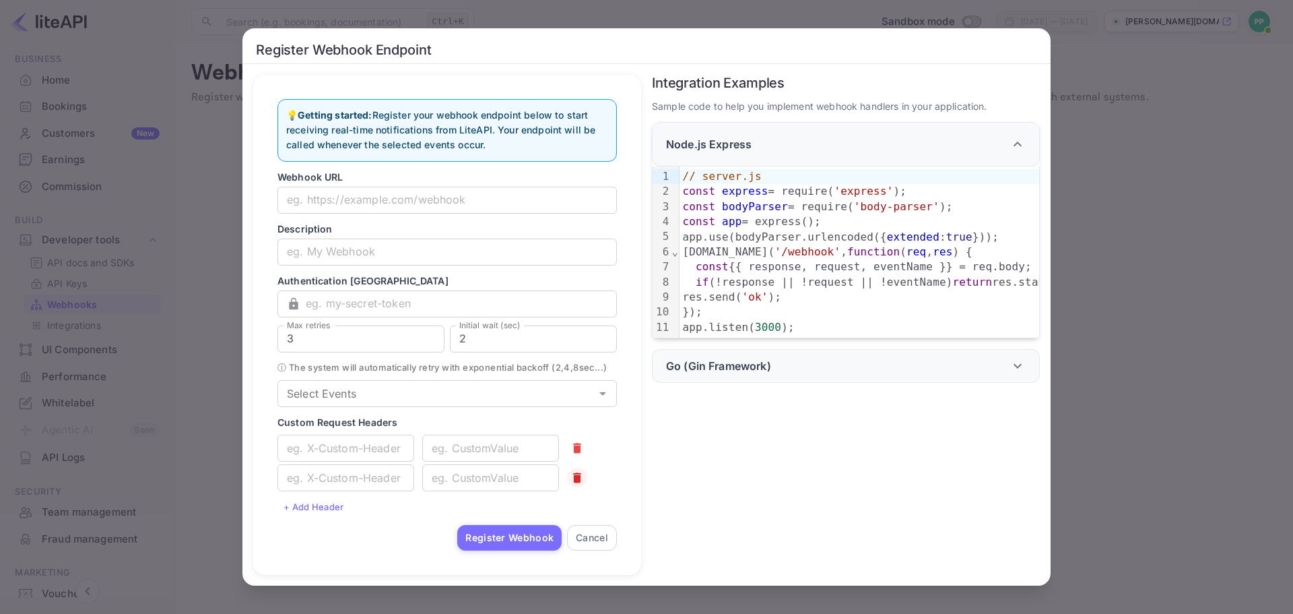
click at [573, 483] on icon "button" at bounding box center [577, 478] width 8 height 10
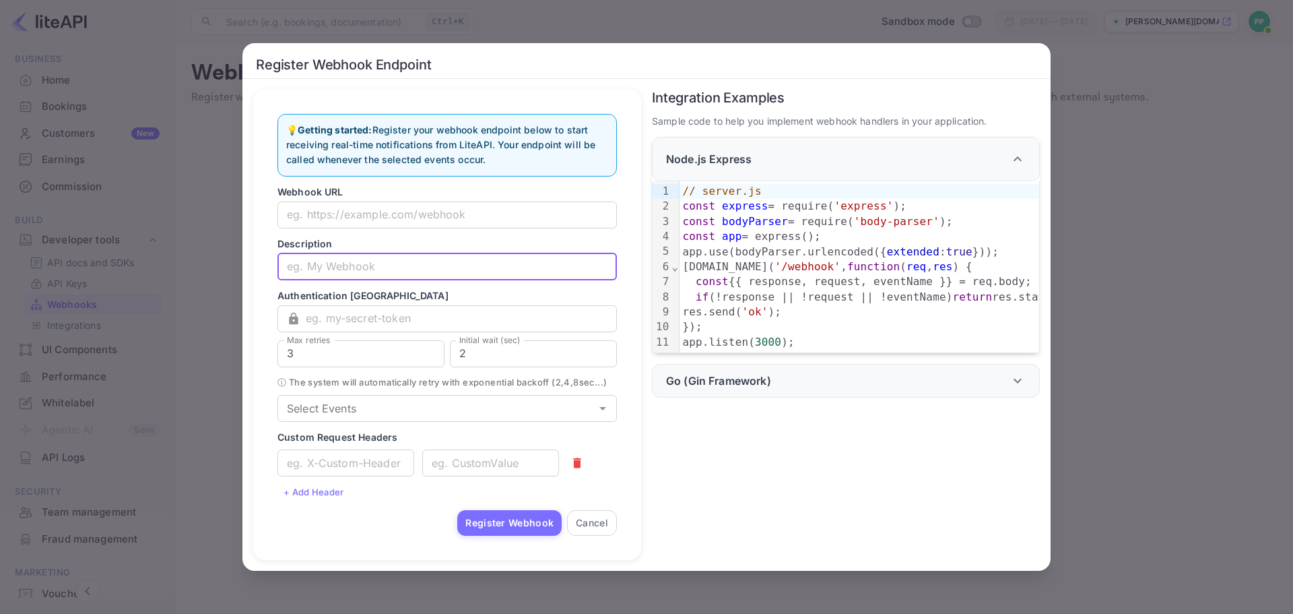
click at [348, 254] on input "text" at bounding box center [446, 266] width 339 height 27
click at [407, 414] on input "Select Events" at bounding box center [436, 408] width 309 height 19
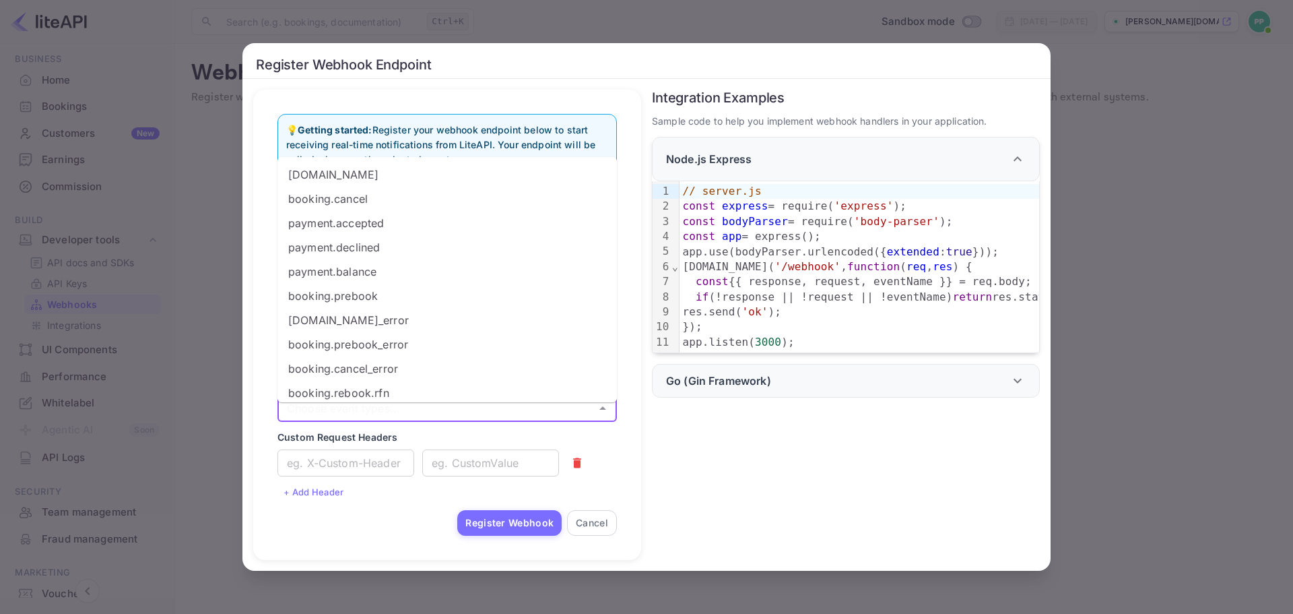
click at [358, 228] on li "payment.accepted" at bounding box center [446, 223] width 339 height 24
click at [255, 261] on div "💡 Getting started: Register your webhook endpoint below to start receiving real…" at bounding box center [447, 325] width 388 height 471
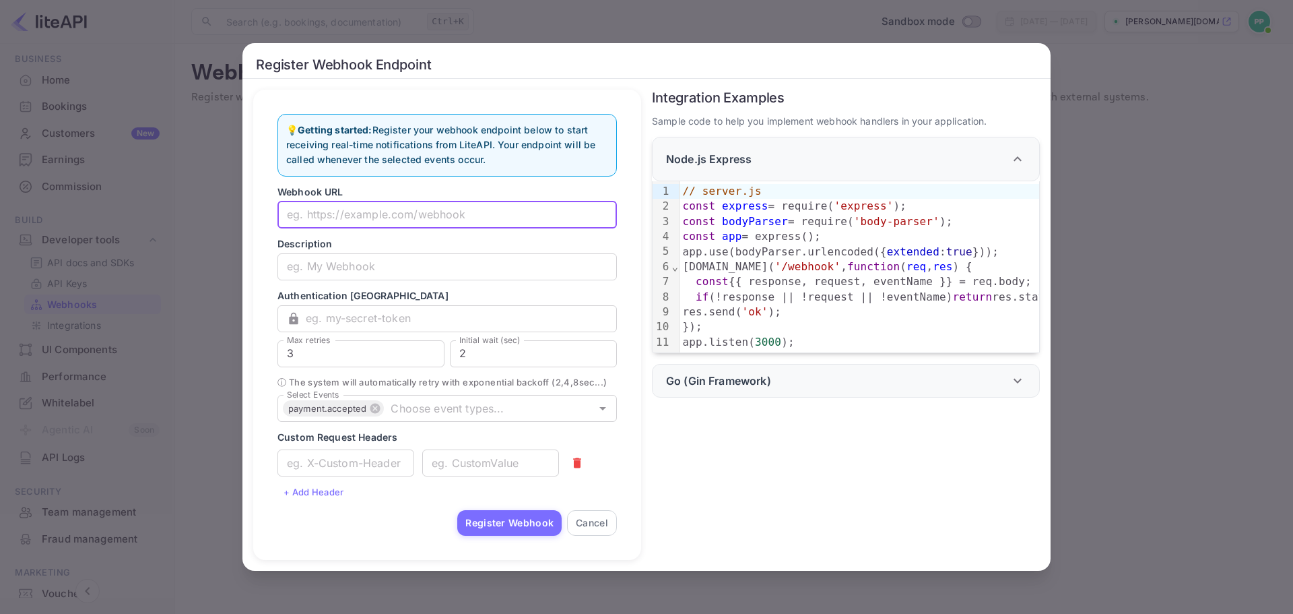
click at [376, 208] on input "text" at bounding box center [446, 214] width 339 height 27
type input "[URL][DOMAIN_NAME]"
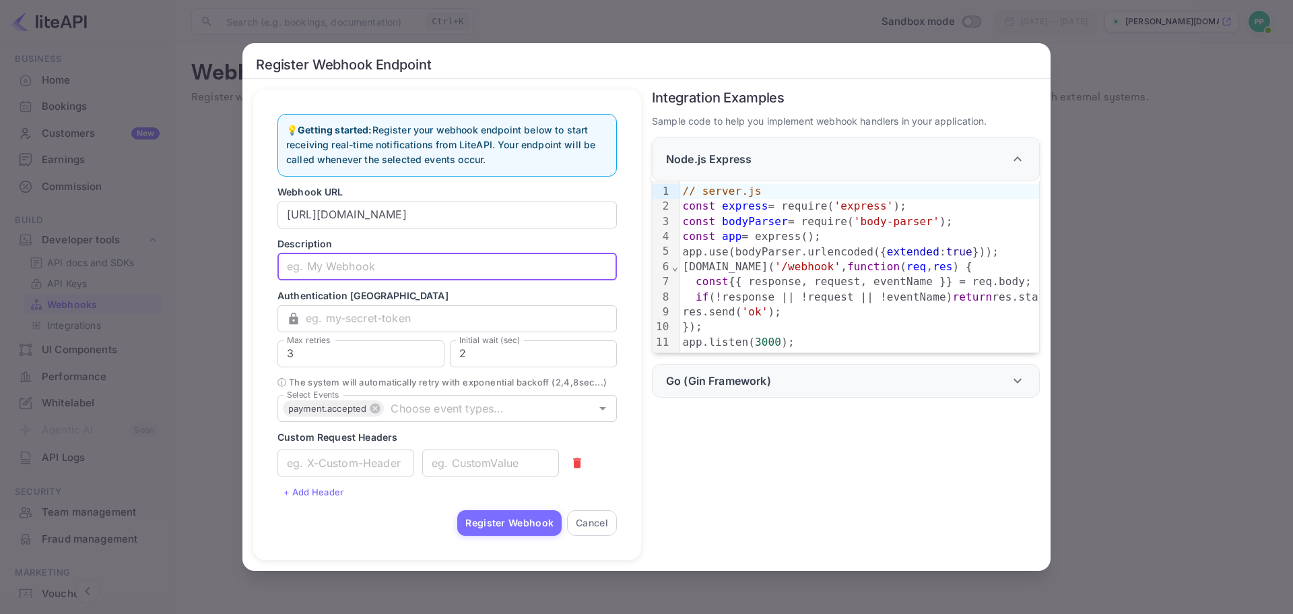
click at [338, 264] on input "text" at bounding box center [446, 266] width 339 height 27
type input "Successful Payment Webhook"
click at [383, 315] on input "text" at bounding box center [461, 318] width 311 height 27
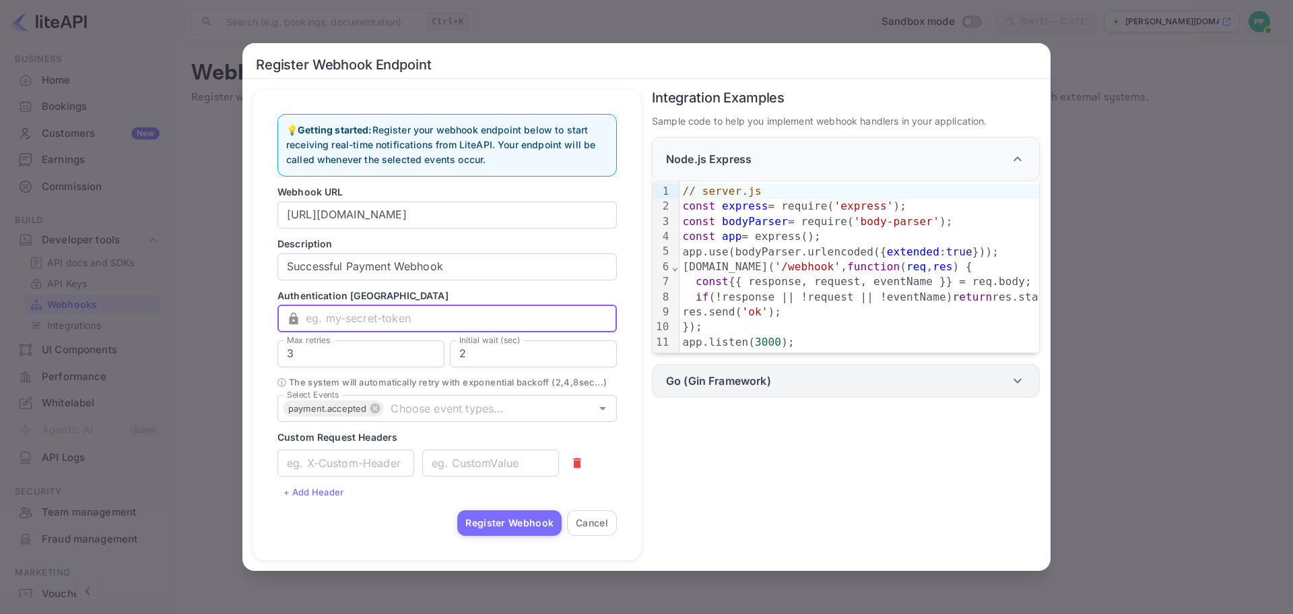
click at [729, 396] on div "Go (Gin Framework)" at bounding box center [846, 381] width 388 height 34
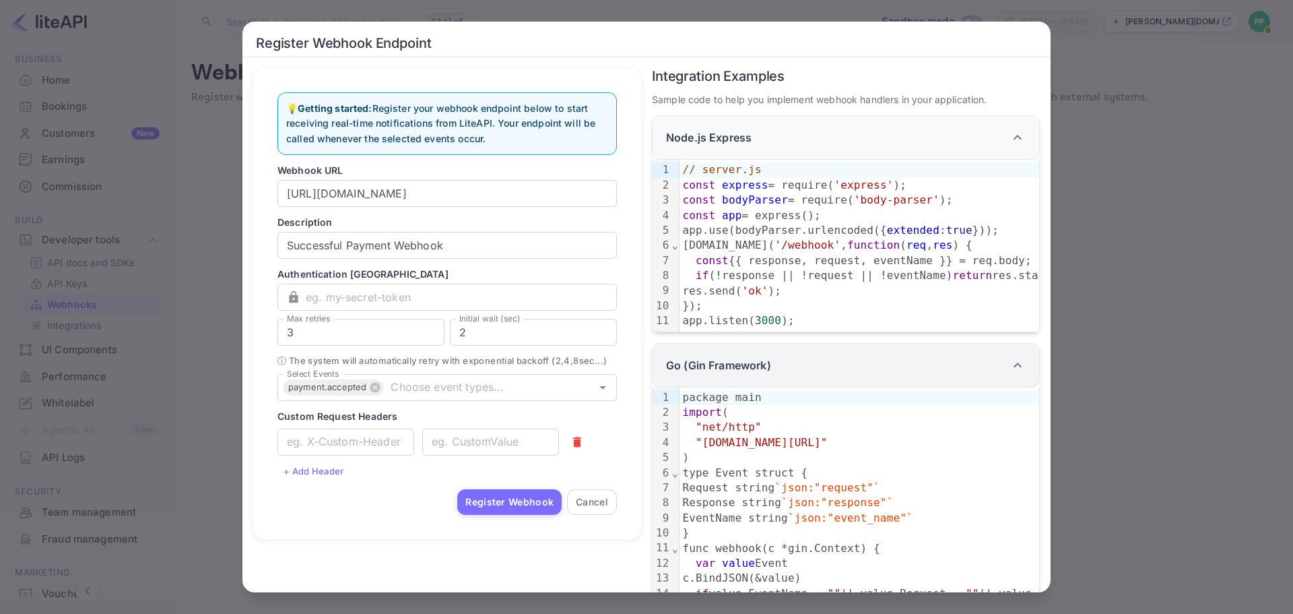
click at [754, 363] on div "Go (Gin Framework)" at bounding box center [846, 365] width 388 height 44
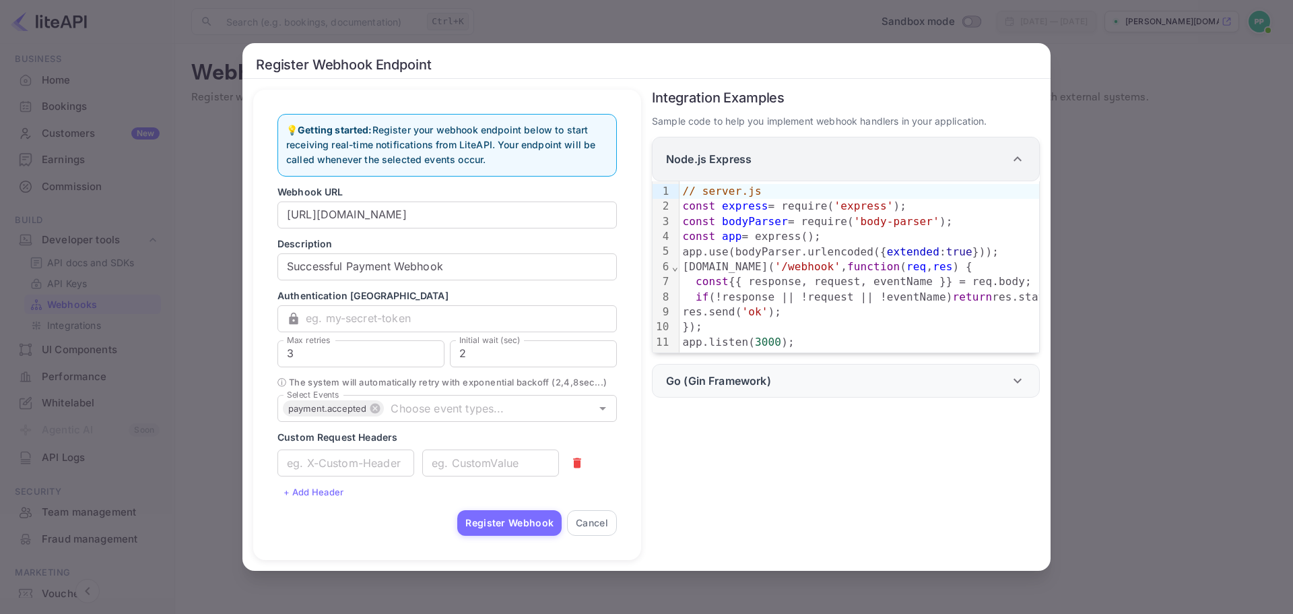
click at [728, 151] on p "Node.js Express" at bounding box center [709, 159] width 86 height 16
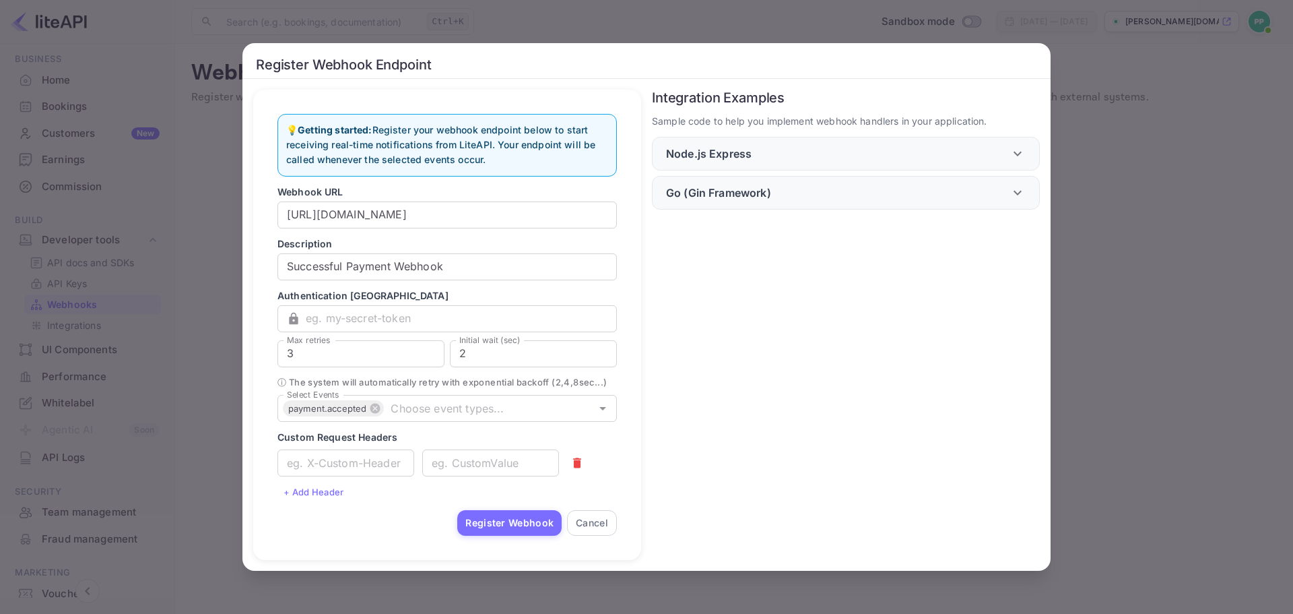
click at [735, 240] on div "Integration Examples Sample code to help you implement webhook handlers in your…" at bounding box center [840, 320] width 399 height 482
click at [352, 310] on input "text" at bounding box center [461, 318] width 311 height 27
click at [465, 418] on input "Select Events" at bounding box center [479, 408] width 188 height 19
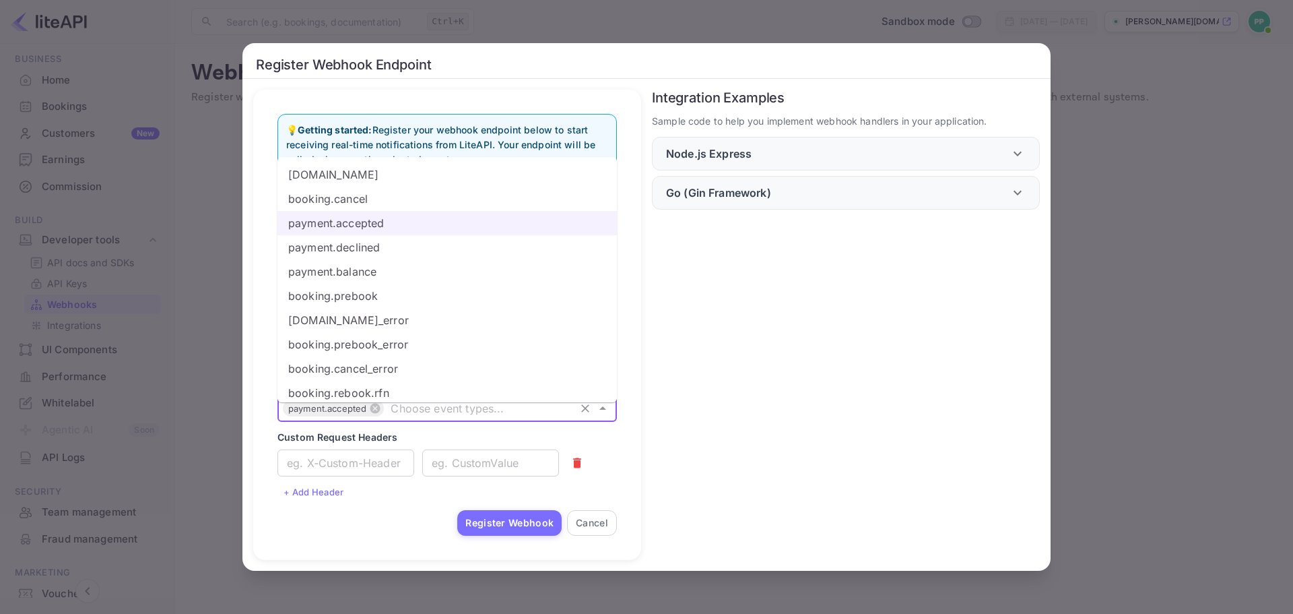
click at [259, 332] on div "💡 Getting started: Register your webhook endpoint below to start receiving real…" at bounding box center [447, 325] width 388 height 471
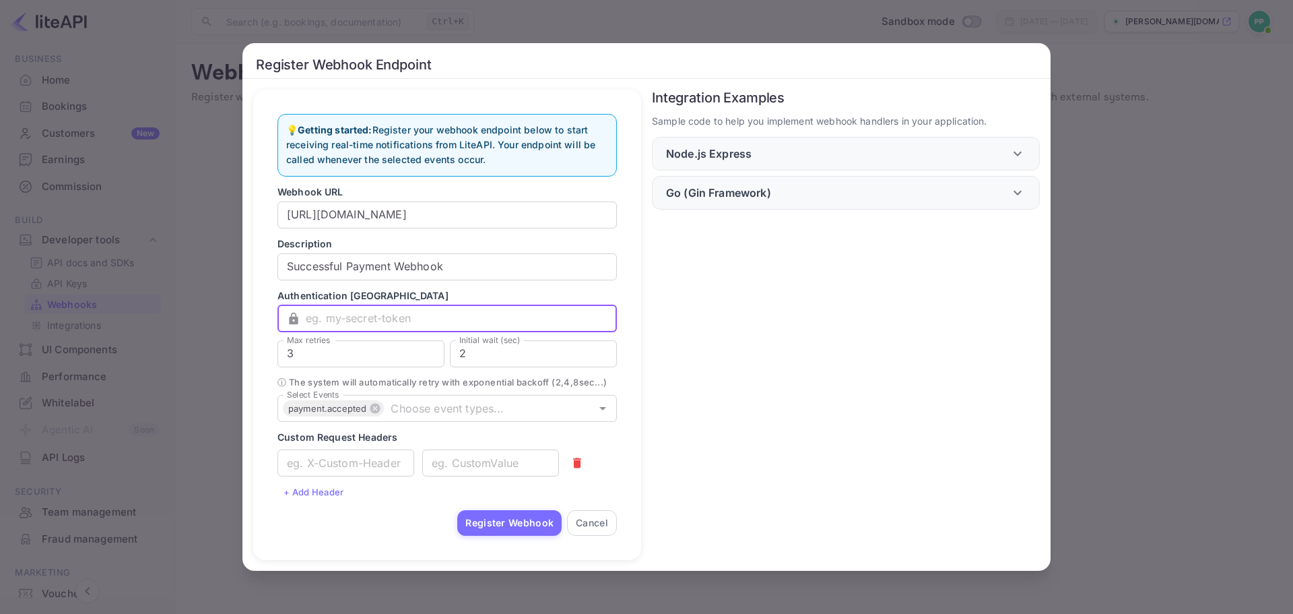
click at [436, 306] on input "text" at bounding box center [461, 318] width 311 height 27
paste input "arcugrates1!"
drag, startPoint x: 406, startPoint y: 317, endPoint x: 312, endPoint y: 314, distance: 94.3
click at [312, 314] on input "arcugrates1!" at bounding box center [461, 318] width 311 height 27
type input "a"
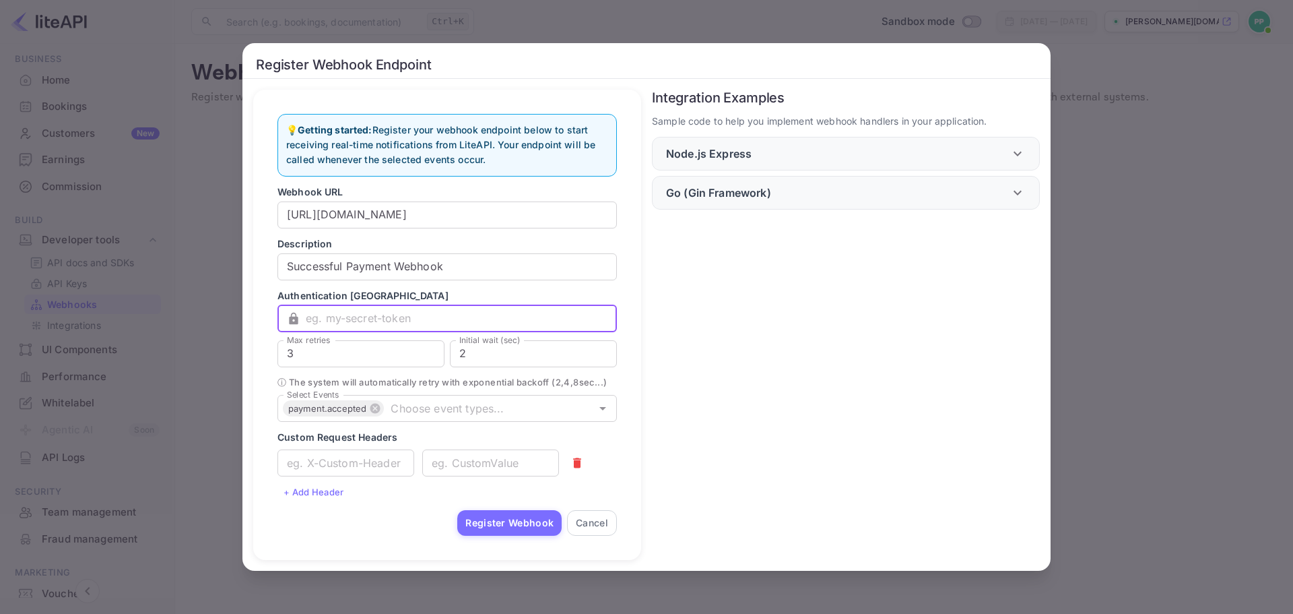
click at [451, 315] on input "text" at bounding box center [461, 318] width 311 height 27
type input "success-payment-webhook"
click at [270, 318] on div "💡 Getting started: Register your webhook endpoint below to start receiving real…" at bounding box center [447, 324] width 366 height 449
click at [510, 535] on button "Register Webhook" at bounding box center [509, 523] width 104 height 26
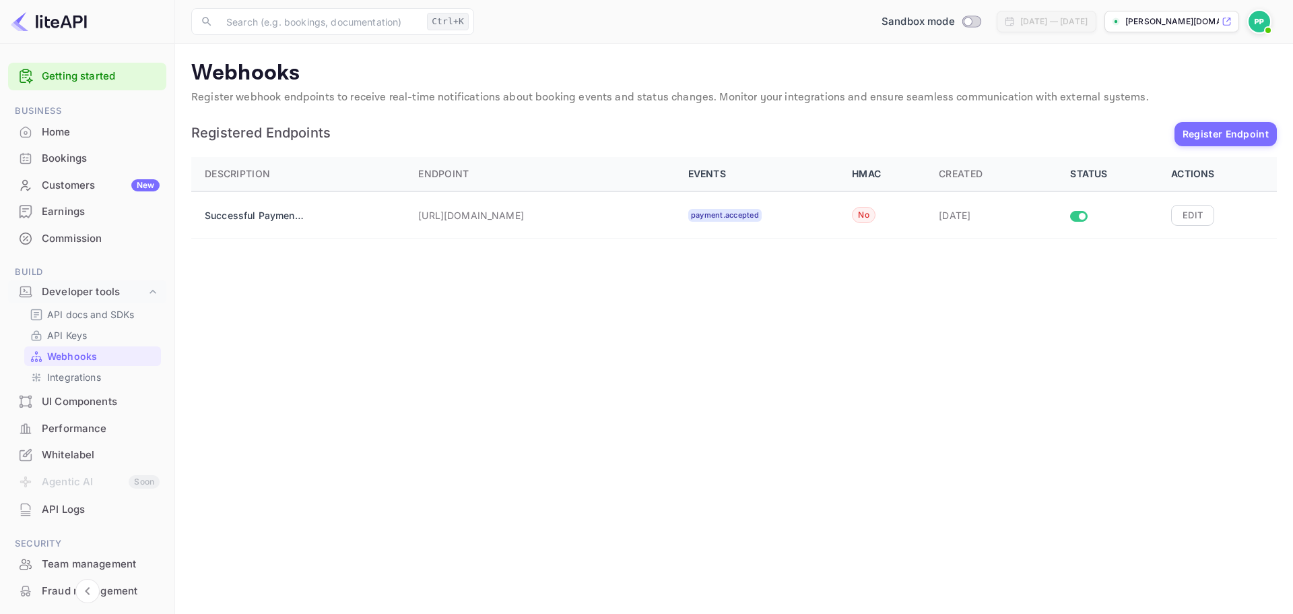
drag, startPoint x: 804, startPoint y: 340, endPoint x: 731, endPoint y: 325, distance: 74.4
click at [731, 325] on main "Webhooks Register webhook endpoints to receive real-time notifications about bo…" at bounding box center [734, 329] width 1118 height 570
click at [95, 518] on div "API Logs" at bounding box center [87, 509] width 158 height 26
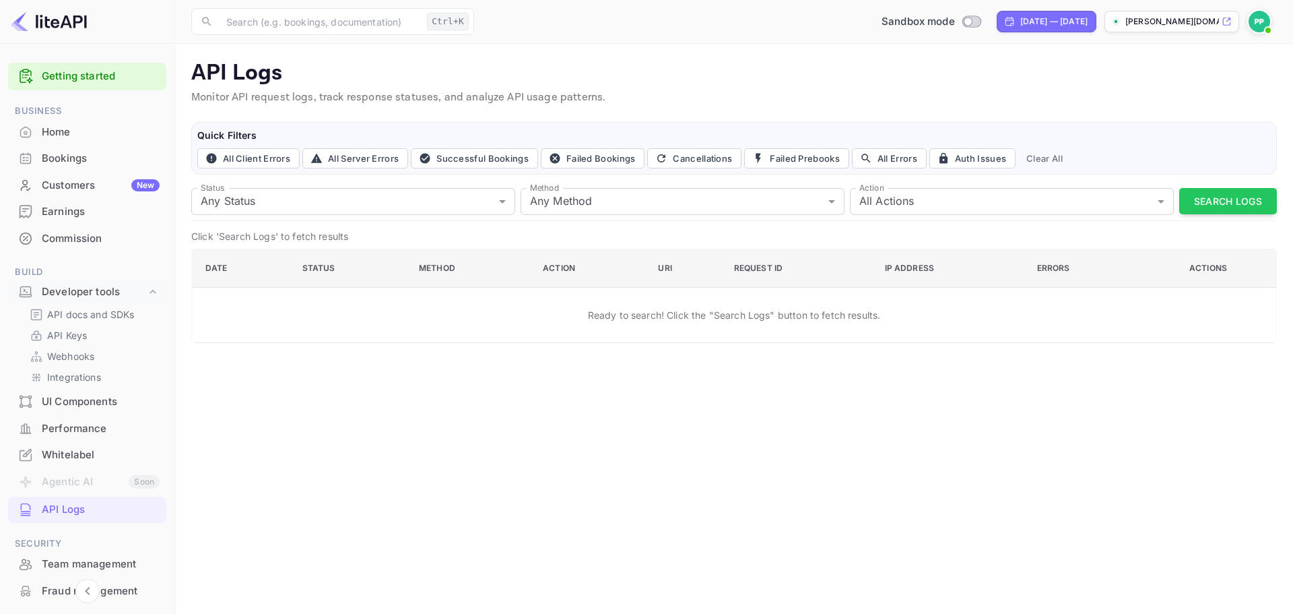
click at [98, 564] on div "Team management" at bounding box center [101, 563] width 118 height 15
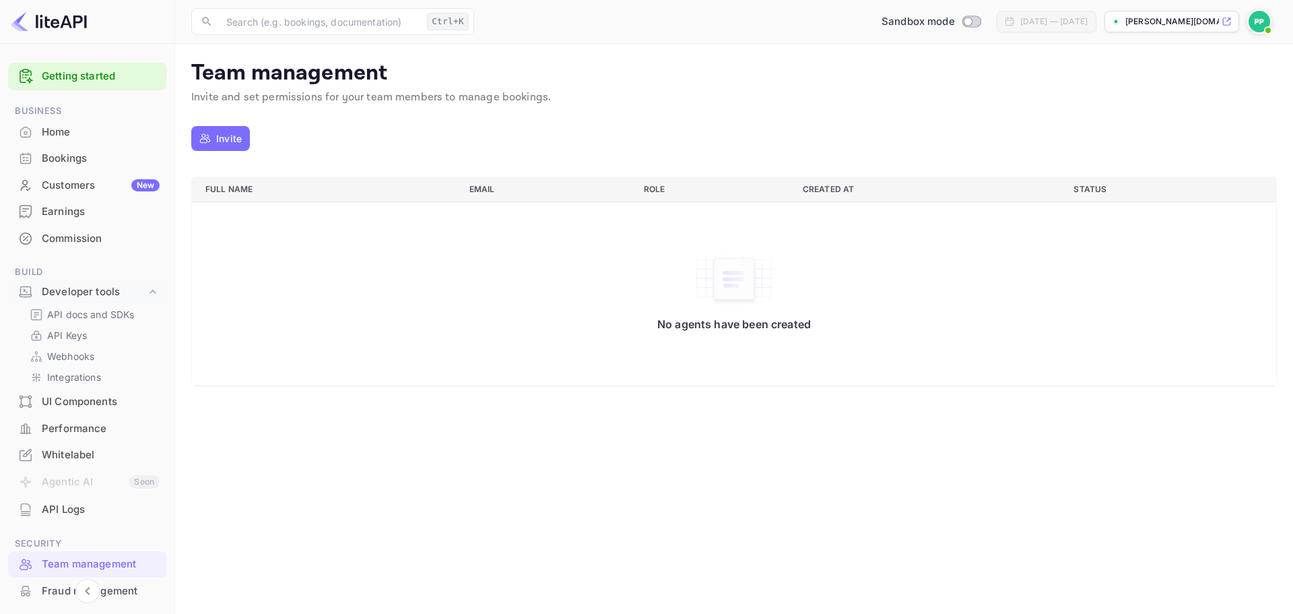
click at [77, 517] on div "API Logs" at bounding box center [101, 509] width 118 height 15
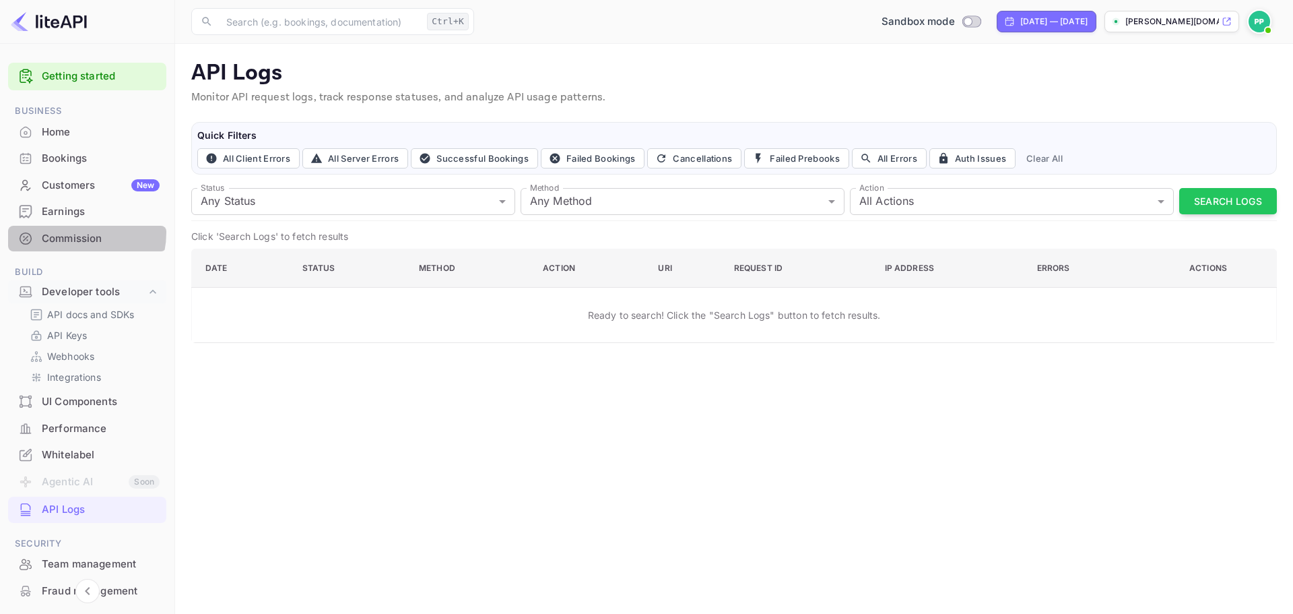
click at [73, 232] on div "Commission" at bounding box center [101, 238] width 118 height 15
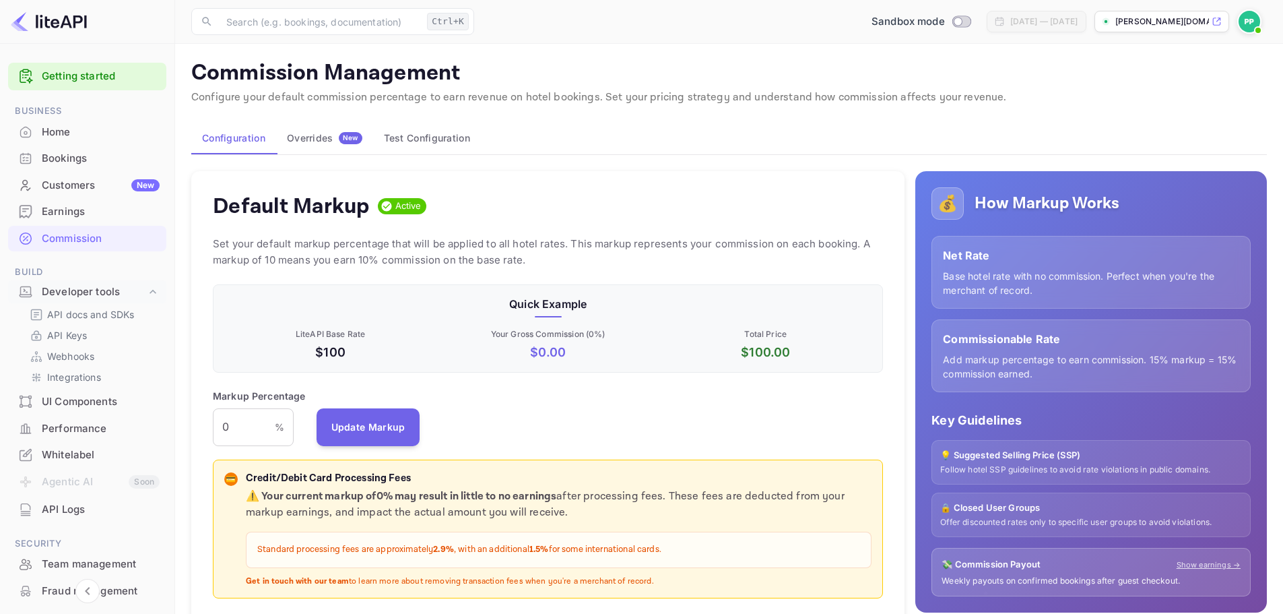
scroll to position [229, 661]
click at [691, 145] on div "Configuration Overrides New Test Configuration" at bounding box center [729, 138] width 1076 height 32
click at [443, 139] on button "Test Configuration" at bounding box center [427, 138] width 108 height 32
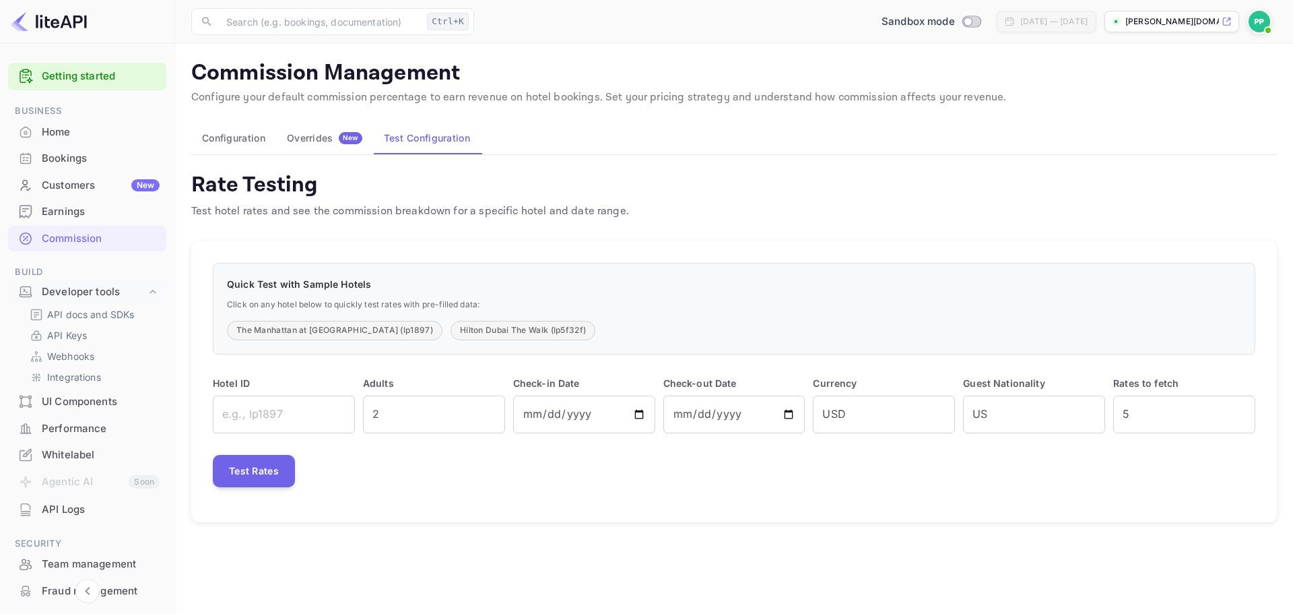
click at [332, 143] on div "Overrides New" at bounding box center [324, 138] width 75 height 12
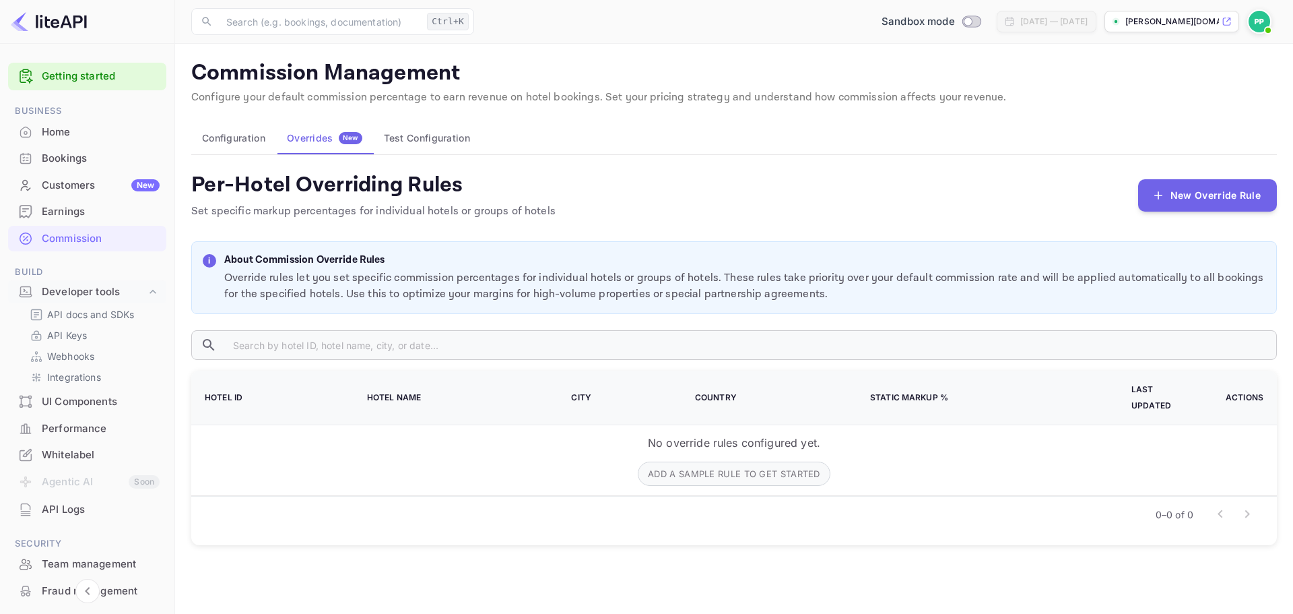
drag, startPoint x: 793, startPoint y: 199, endPoint x: 777, endPoint y: 199, distance: 15.5
click at [777, 199] on div "Per-Hotel Overriding Rules Set specific markup percentages for individual hotel…" at bounding box center [734, 195] width 1086 height 48
click at [220, 145] on button "Configuration" at bounding box center [233, 138] width 85 height 32
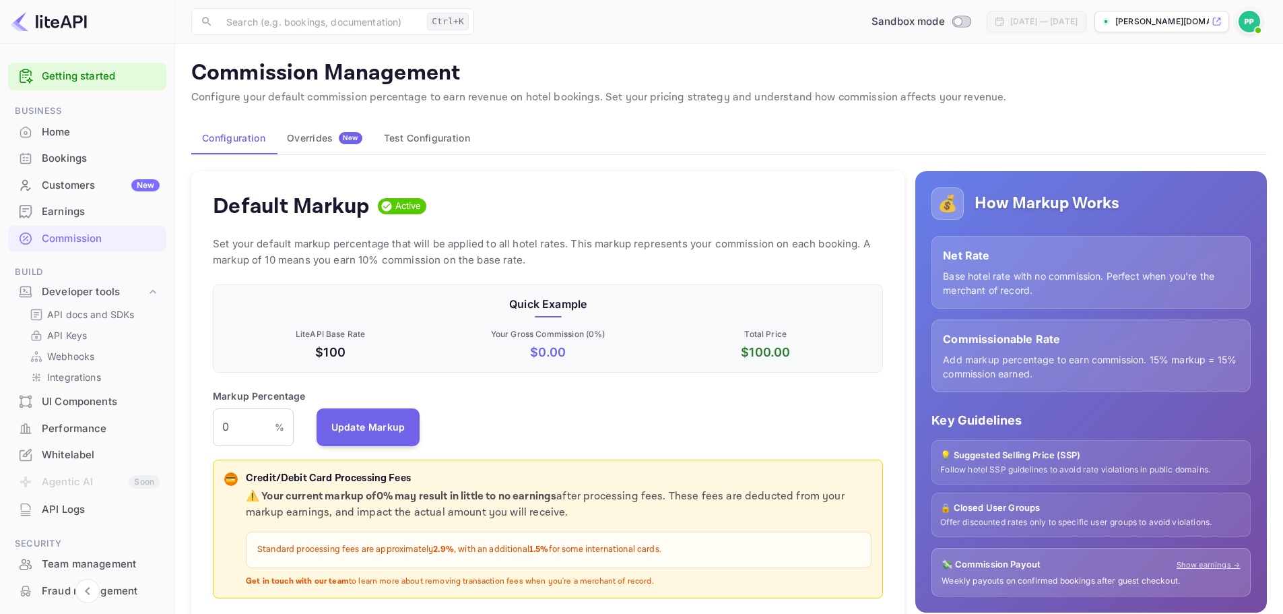
scroll to position [229, 661]
drag, startPoint x: 653, startPoint y: 197, endPoint x: 641, endPoint y: 196, distance: 12.1
click at [641, 196] on div "Default Markup Active" at bounding box center [548, 206] width 670 height 27
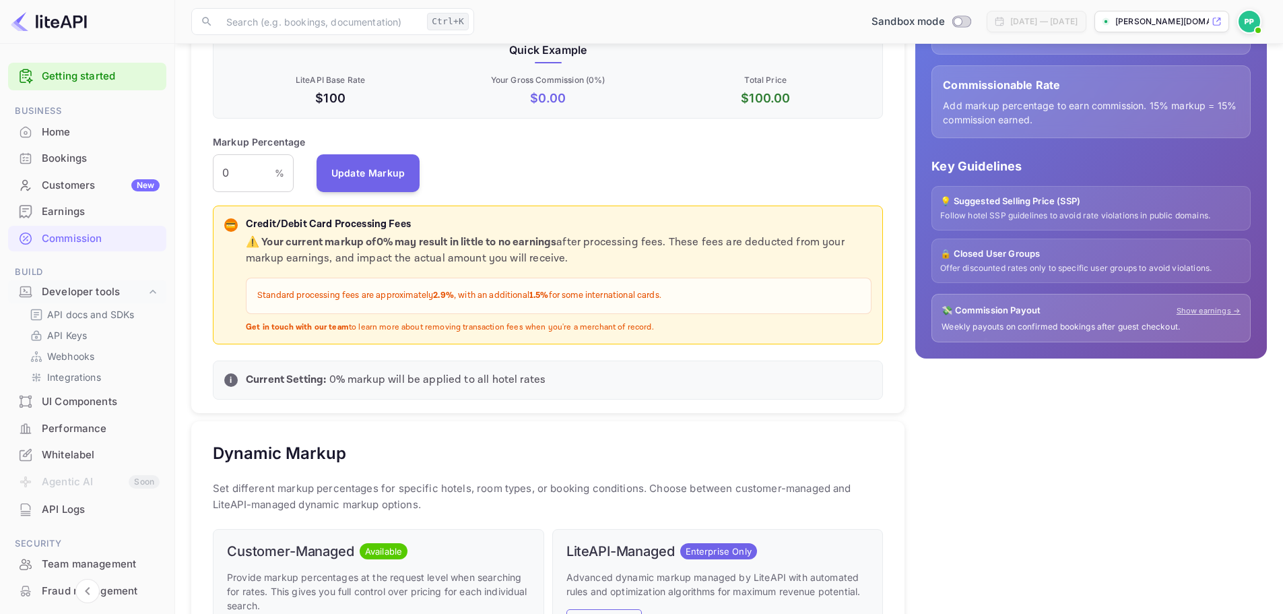
scroll to position [269, 0]
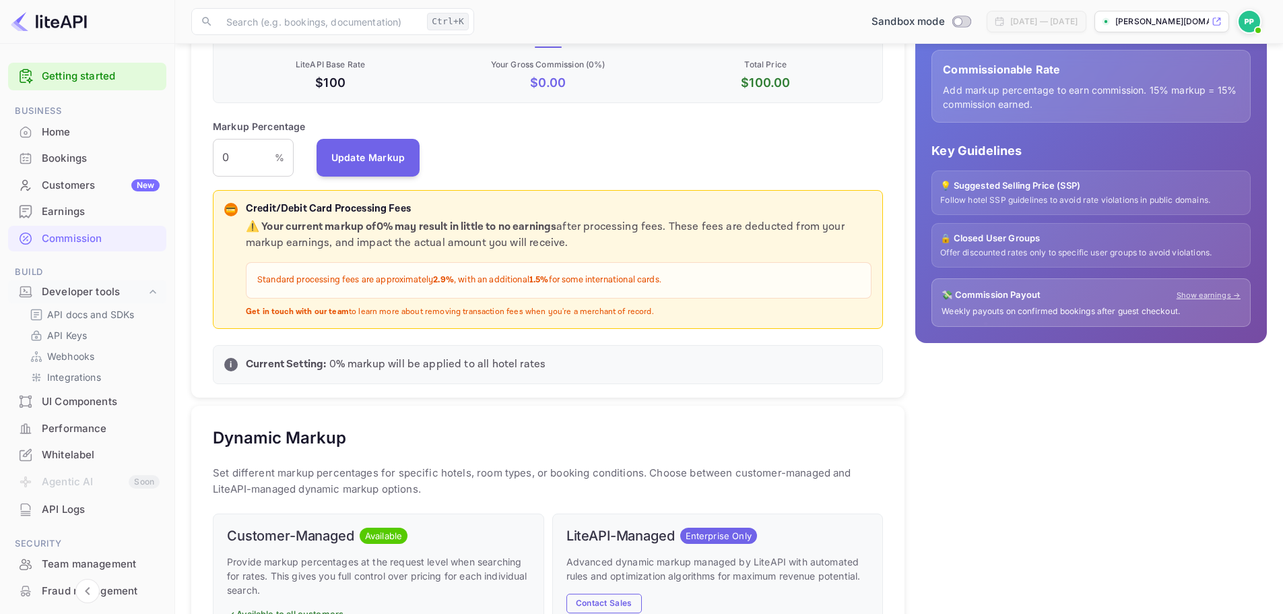
drag, startPoint x: 601, startPoint y: 182, endPoint x: 564, endPoint y: 180, distance: 36.4
click at [564, 180] on div "Default Markup Active Set your default markup percentage that will be applied t…" at bounding box center [547, 150] width 713 height 496
drag, startPoint x: 611, startPoint y: 312, endPoint x: 475, endPoint y: 310, distance: 136.1
click at [490, 310] on p "Get in touch with our team to learn more about removing transaction fees when y…" at bounding box center [559, 311] width 626 height 11
click at [456, 310] on p "Get in touch with our team to learn more about removing transaction fees when y…" at bounding box center [559, 311] width 626 height 11
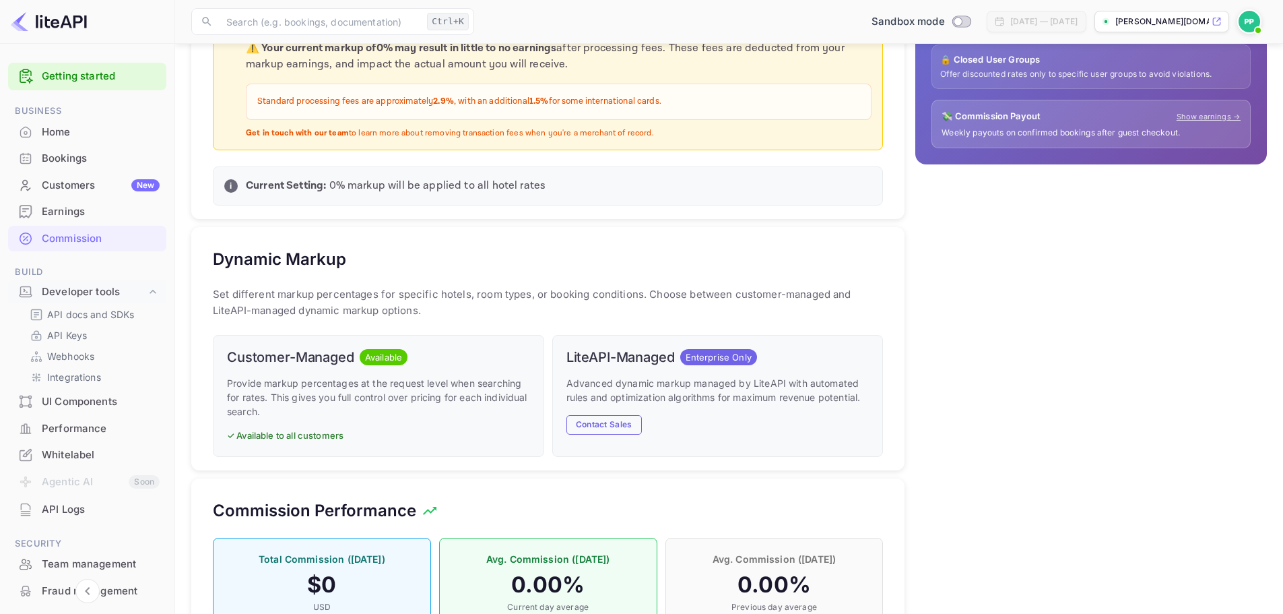
scroll to position [539, 0]
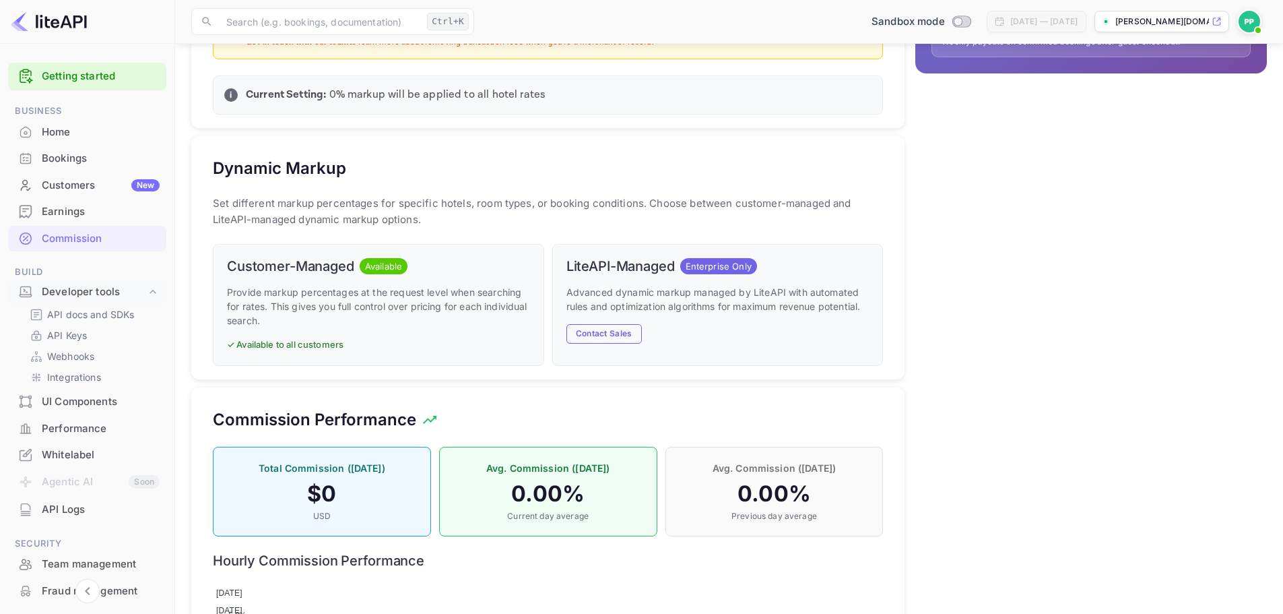
drag, startPoint x: 1155, startPoint y: 356, endPoint x: 1051, endPoint y: 398, distance: 112.7
click at [1051, 398] on div "💰 How Markup Works Net Rate Base hotel rate with no commission. Perfect when yo…" at bounding box center [1085, 217] width 362 height 1191
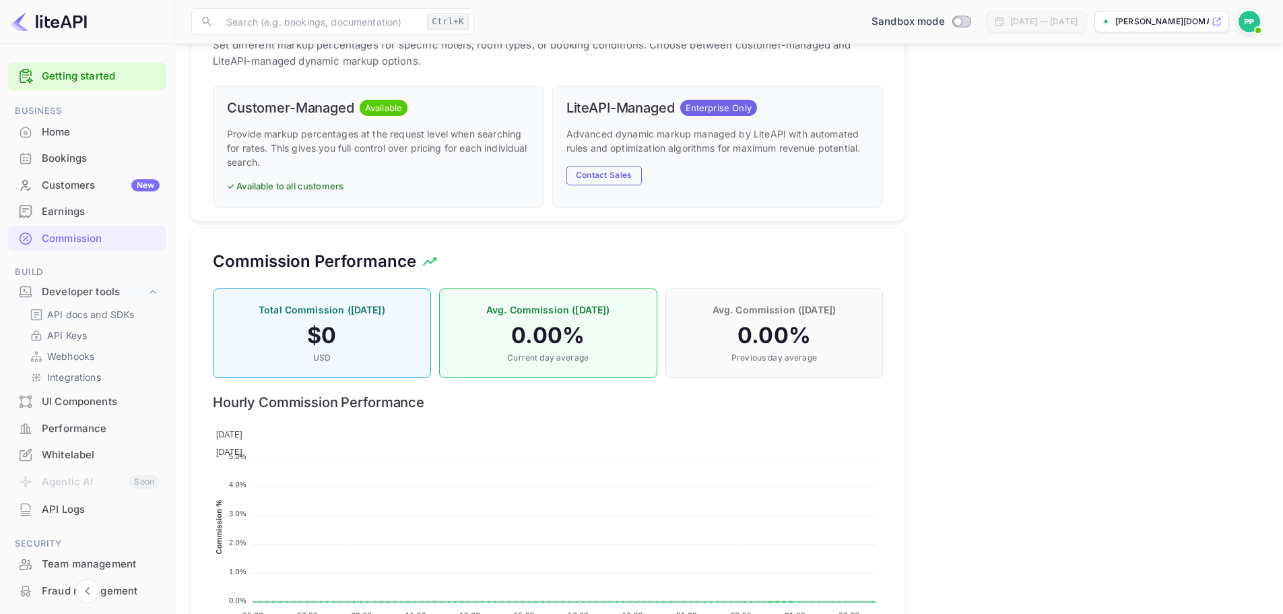
scroll to position [673, 0]
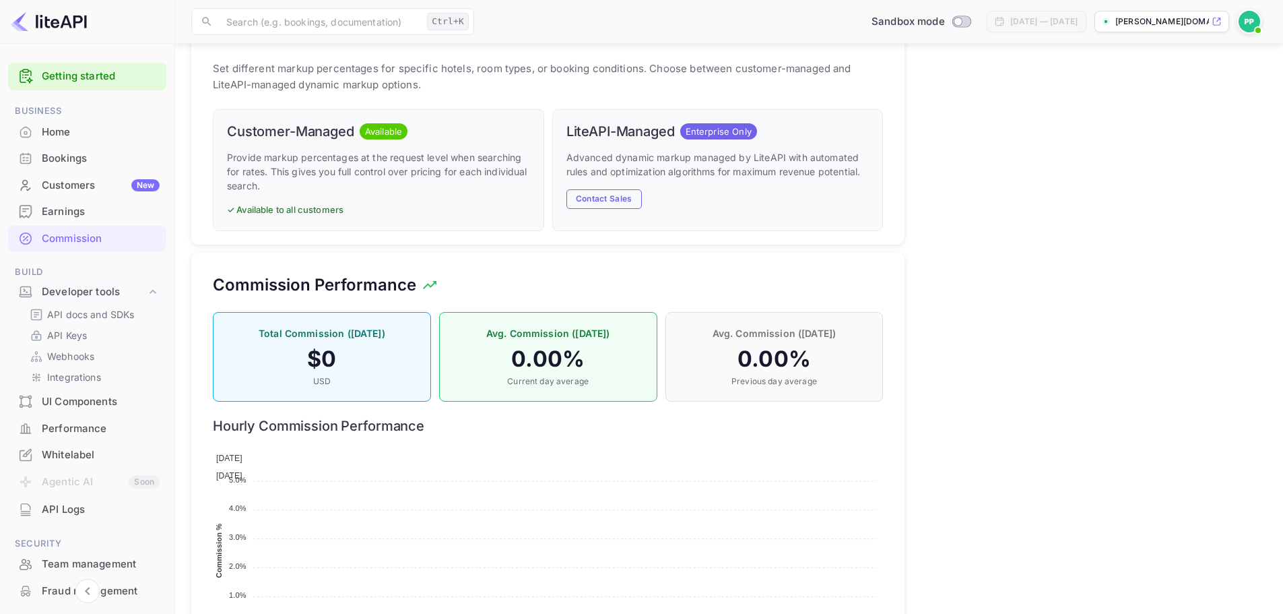
click at [322, 212] on p "✓ Available to all customers" at bounding box center [378, 209] width 303 height 13
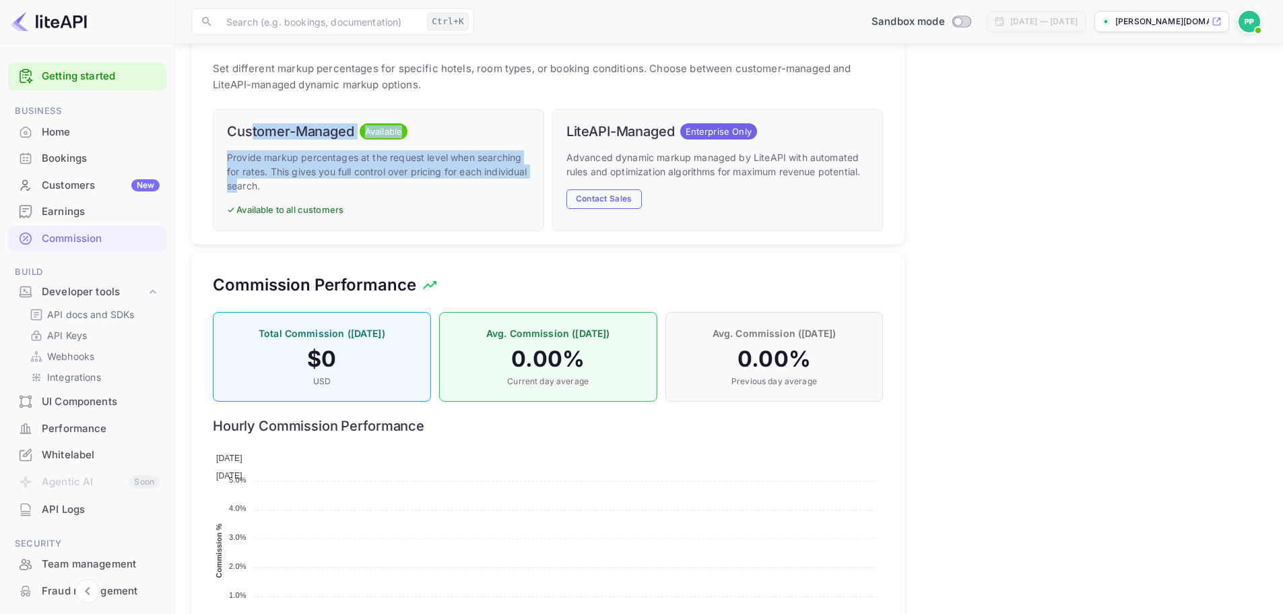
drag, startPoint x: 251, startPoint y: 133, endPoint x: 285, endPoint y: 180, distance: 58.3
click at [285, 180] on div "Customer-Managed Available Provide markup percentages at the request level when…" at bounding box center [378, 170] width 331 height 122
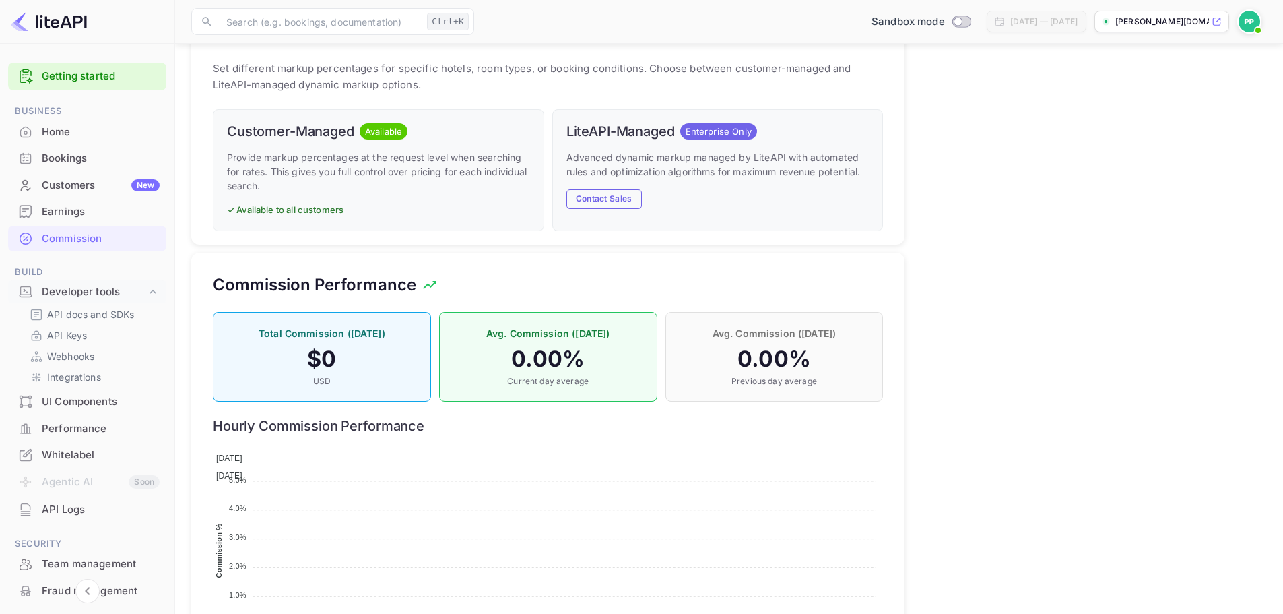
click at [341, 195] on div "Customer-Managed Available Provide markup percentages at the request level when…" at bounding box center [378, 170] width 331 height 122
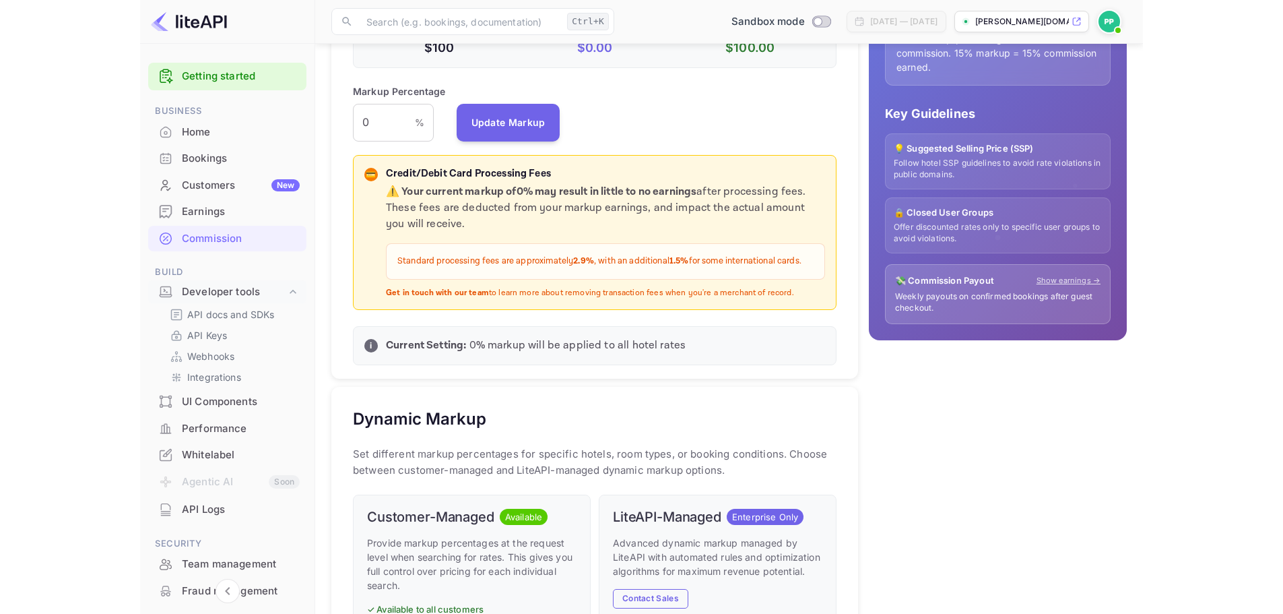
scroll to position [229, 661]
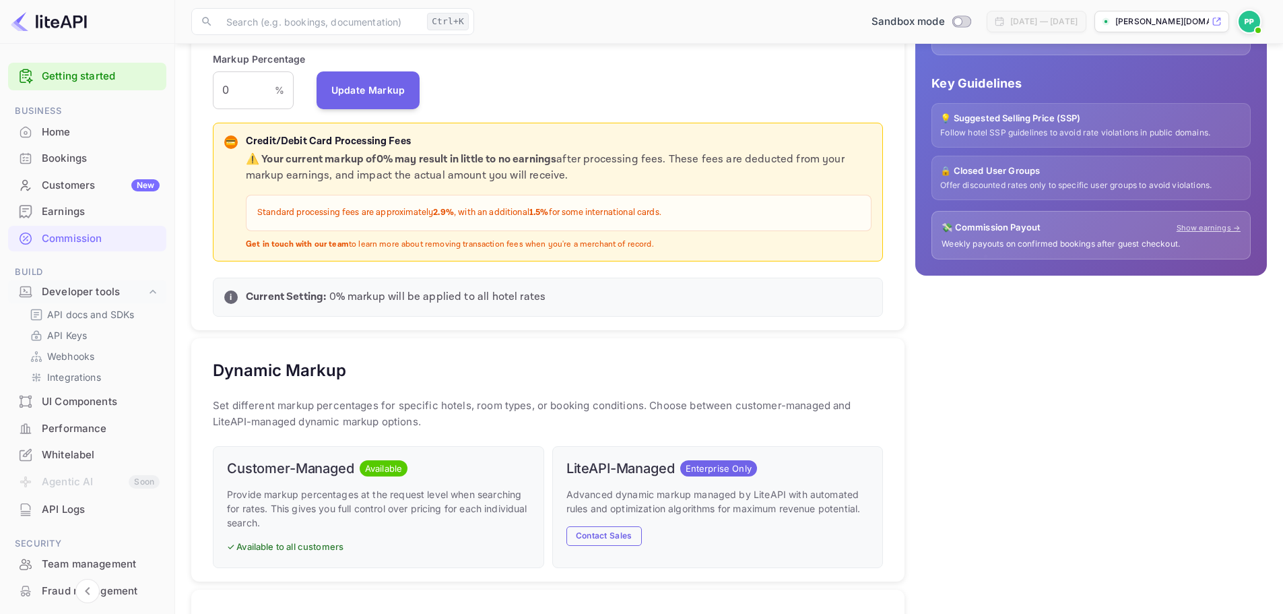
drag, startPoint x: 1191, startPoint y: 363, endPoint x: 1142, endPoint y: 365, distance: 48.5
click at [1146, 364] on div "💰 How Markup Works Net Rate Base hotel rate with no commission. Perfect when yo…" at bounding box center [1085, 419] width 362 height 1191
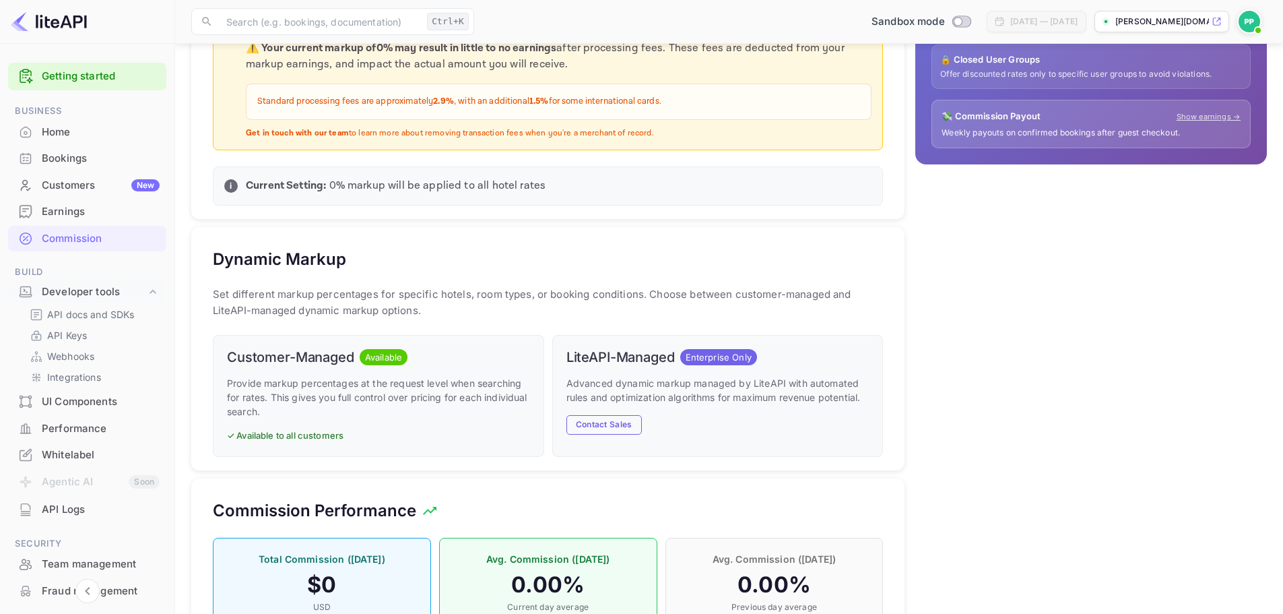
scroll to position [471, 0]
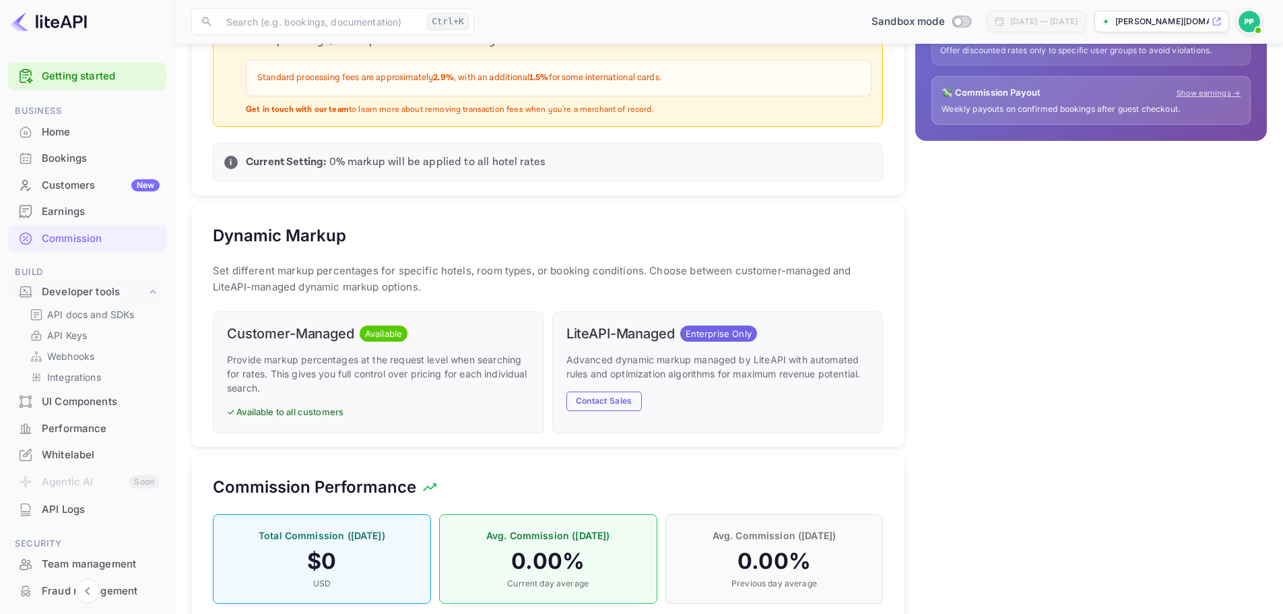
click at [77, 209] on div "Earnings" at bounding box center [101, 211] width 118 height 15
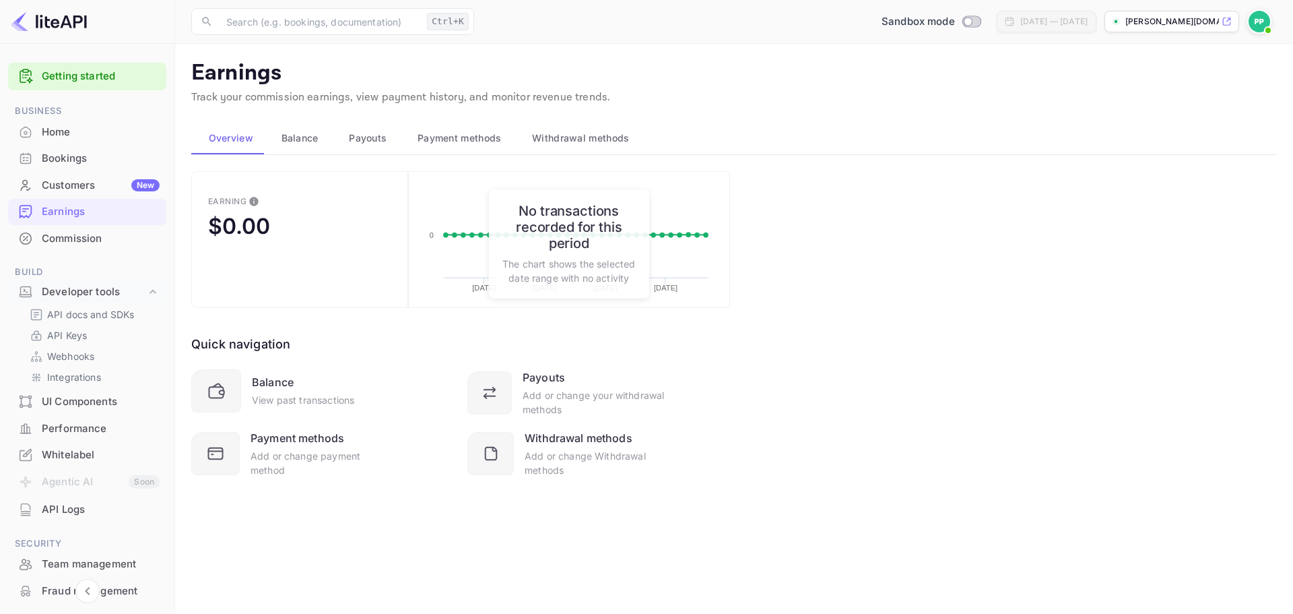
click at [922, 279] on div "Earning $0.00 Created with Highcharts 10.3.3 07/27/2025 08/03/2025 08/10/2025 0…" at bounding box center [734, 340] width 1086 height 339
click at [228, 385] on icon at bounding box center [219, 393] width 24 height 24
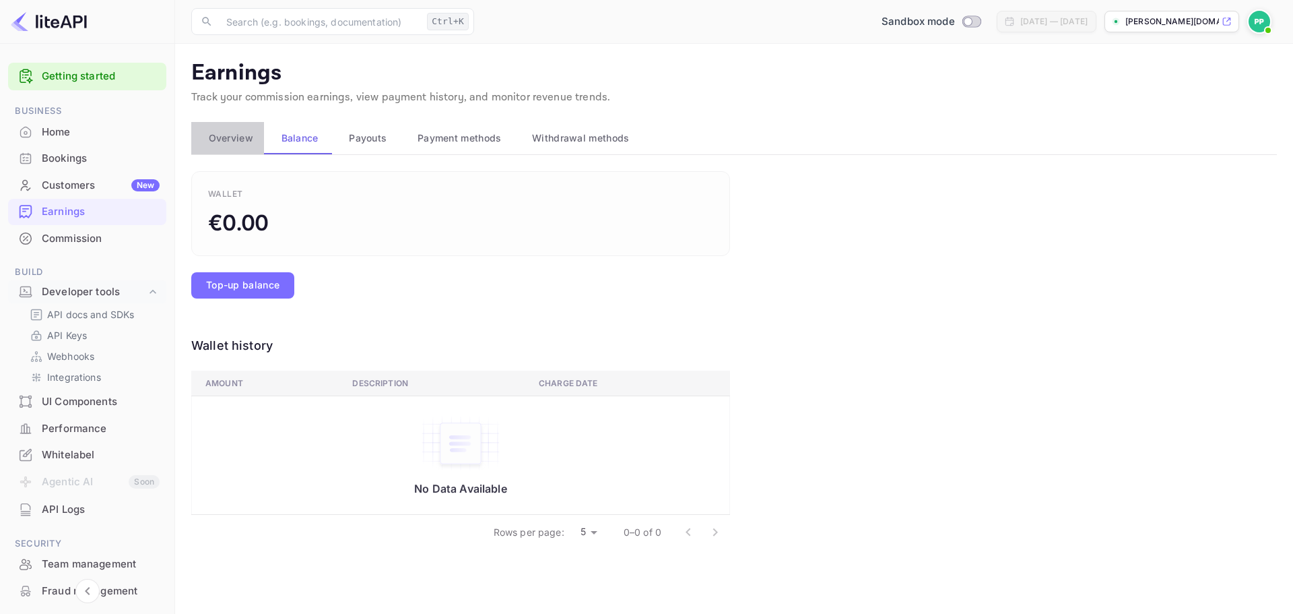
click at [236, 135] on span "Overview" at bounding box center [231, 138] width 44 height 16
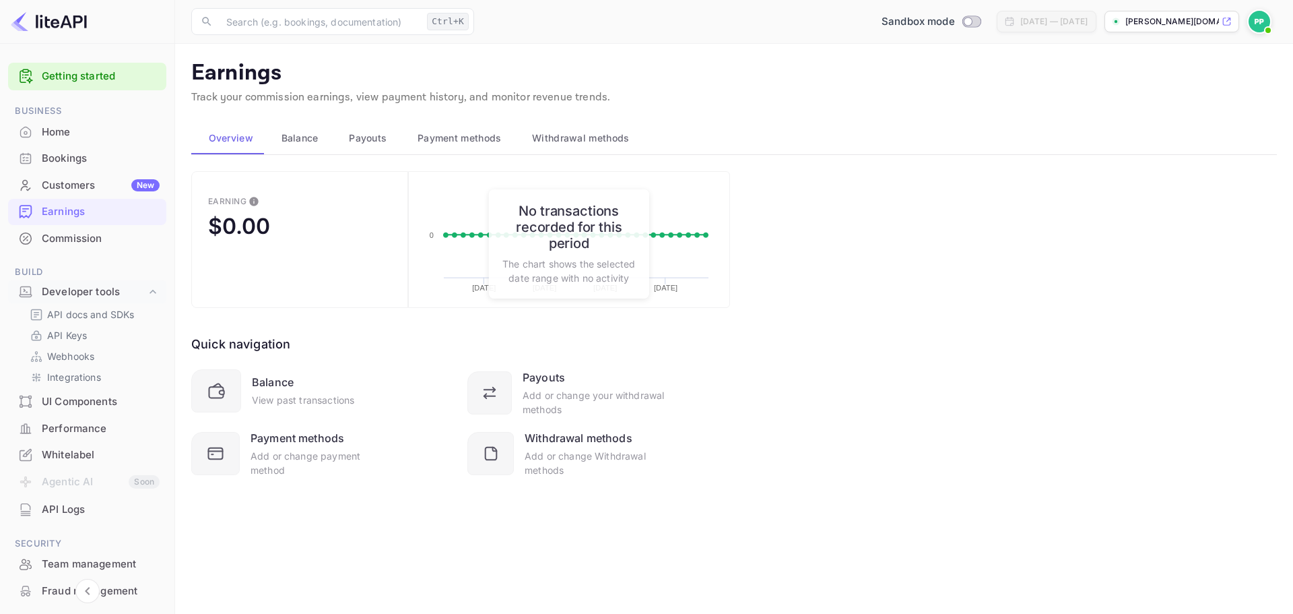
drag, startPoint x: 1119, startPoint y: 352, endPoint x: 859, endPoint y: 383, distance: 261.7
click at [859, 383] on div "Earning $0.00 Created with Highcharts 10.3.3 [DATE] [DATE] [DATE] [DATE] 0 No t…" at bounding box center [734, 340] width 1086 height 339
click at [1017, 253] on div "Earning $0.00 Created with Highcharts 10.3.3 [DATE] [DATE] [DATE] [DATE] 0 No t…" at bounding box center [734, 340] width 1086 height 339
click at [72, 510] on div "API Logs" at bounding box center [101, 509] width 118 height 15
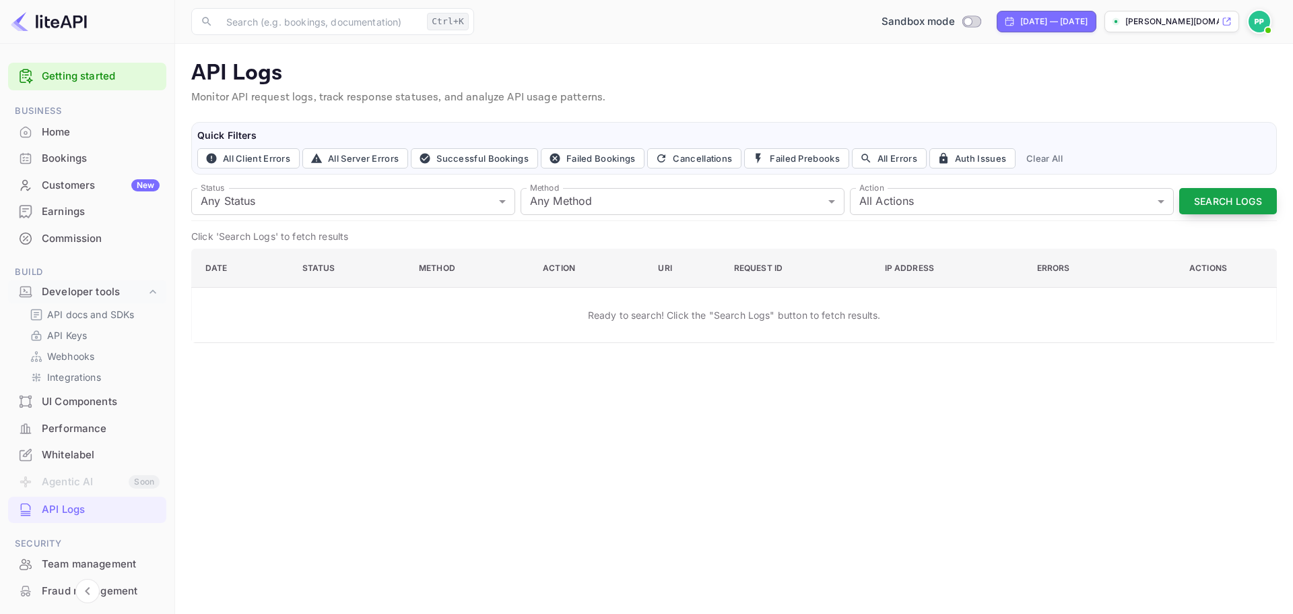
click at [1249, 198] on button "Search Logs" at bounding box center [1228, 201] width 98 height 26
